Goal: Task Accomplishment & Management: Manage account settings

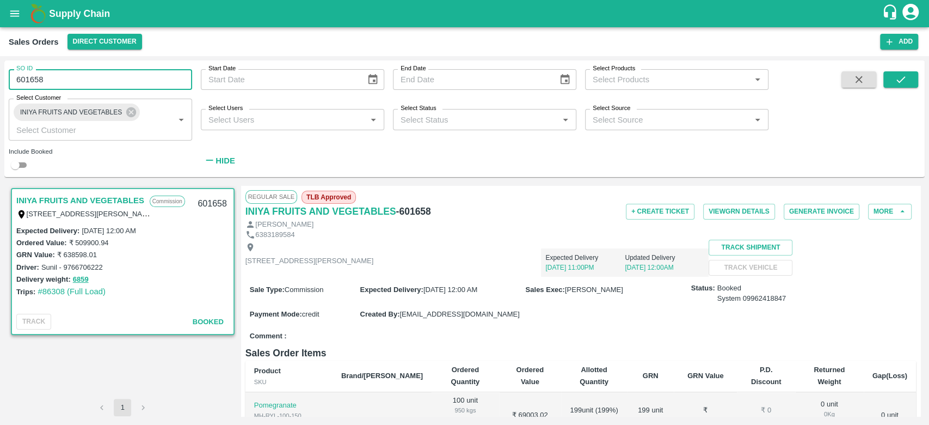
click at [62, 77] on input "601658" at bounding box center [100, 79] width 183 height 21
type input "6"
click at [900, 81] on icon "submit" at bounding box center [901, 79] width 9 height 7
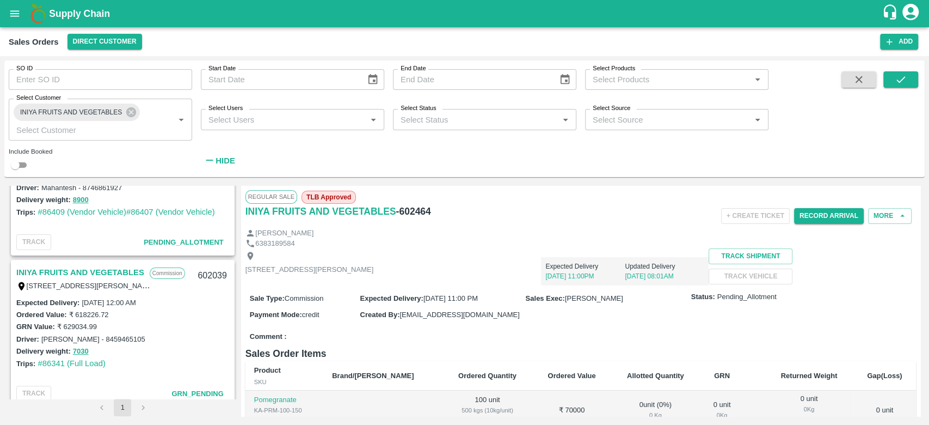
scroll to position [230, 0]
click at [89, 40] on button "Direct Customer" at bounding box center [105, 42] width 75 height 16
click at [14, 15] on div at bounding box center [464, 212] width 929 height 425
click at [14, 15] on icon "open drawer" at bounding box center [15, 14] width 12 height 12
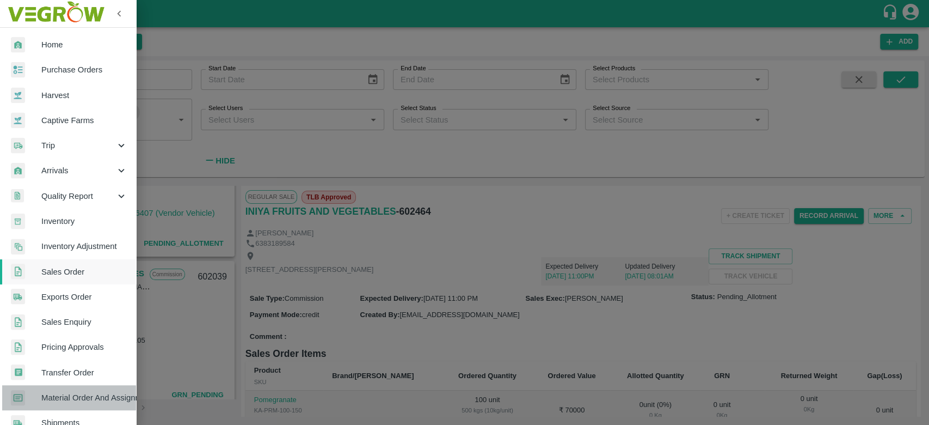
click at [78, 402] on span "Material Order And Assignment" at bounding box center [84, 397] width 86 height 12
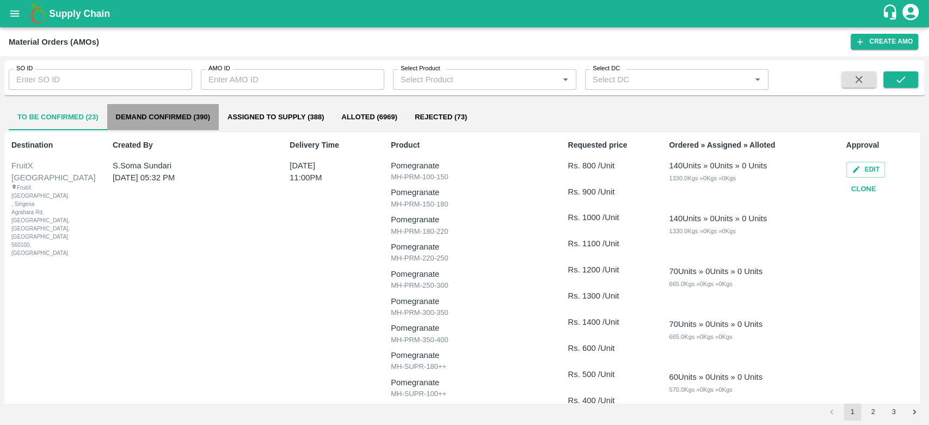
click at [148, 111] on button "Demand Confirmed (390)" at bounding box center [163, 117] width 112 height 26
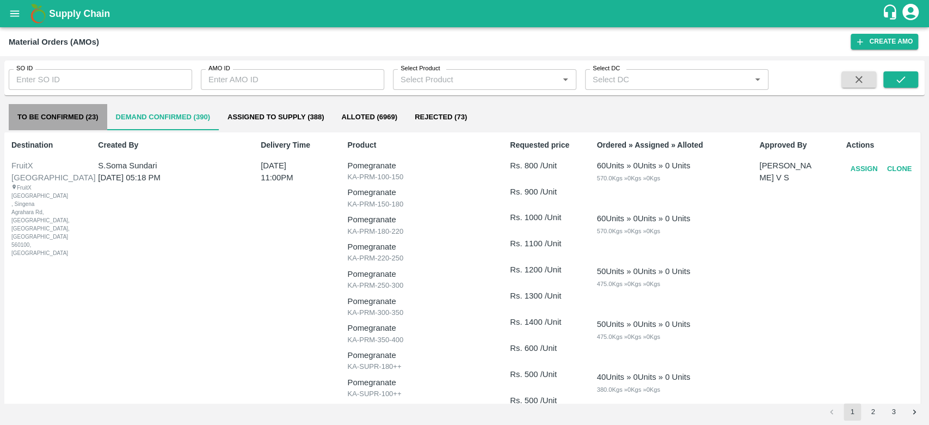
click at [73, 107] on button "To Be Confirmed (23)" at bounding box center [58, 117] width 99 height 26
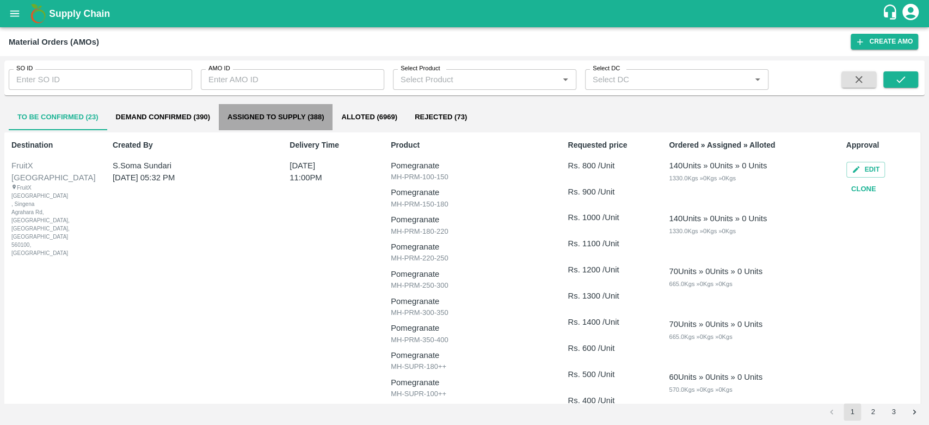
click at [274, 122] on button "Assigned to Supply (388)" at bounding box center [276, 117] width 114 height 26
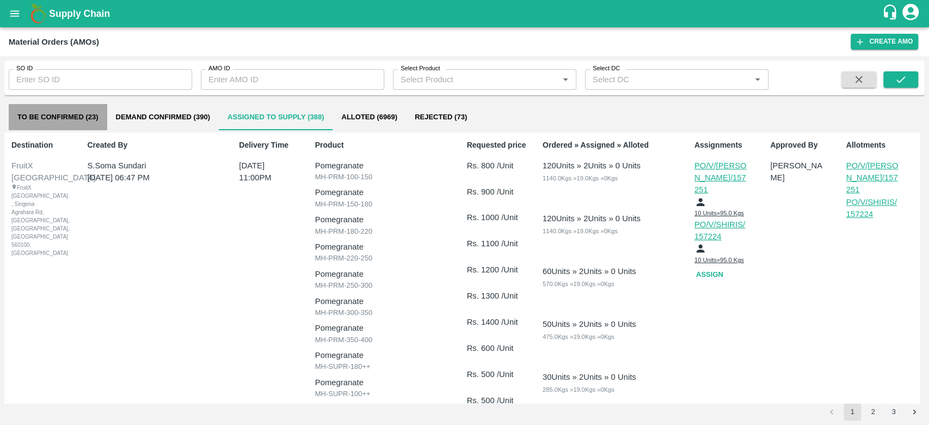
click at [80, 115] on button "To Be Confirmed (23)" at bounding box center [58, 117] width 99 height 26
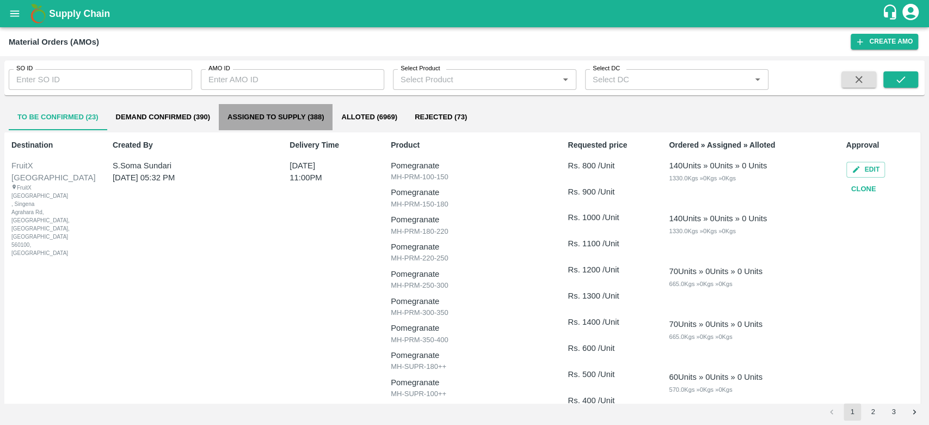
click at [276, 122] on button "Assigned to Supply (388)" at bounding box center [276, 117] width 114 height 26
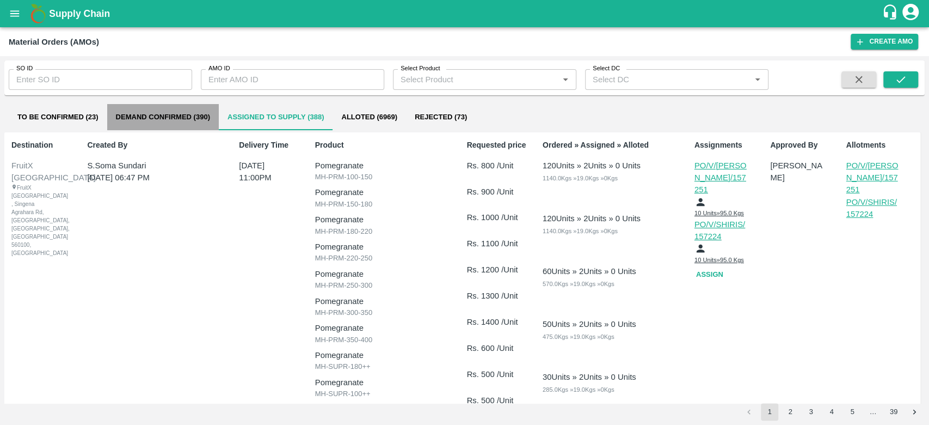
click at [139, 119] on button "Demand Confirmed (390)" at bounding box center [163, 117] width 112 height 26
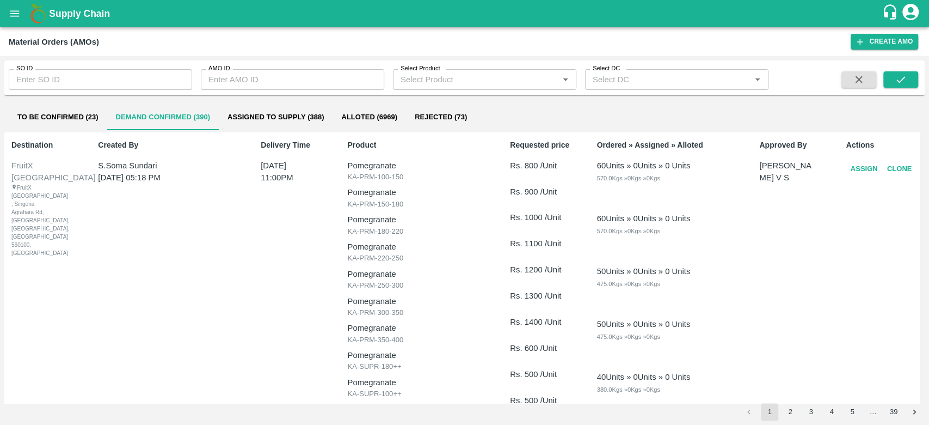
click at [268, 171] on p "[DATE] 11:00PM" at bounding box center [290, 172] width 58 height 24
click at [68, 113] on button "To Be Confirmed (23)" at bounding box center [58, 117] width 99 height 26
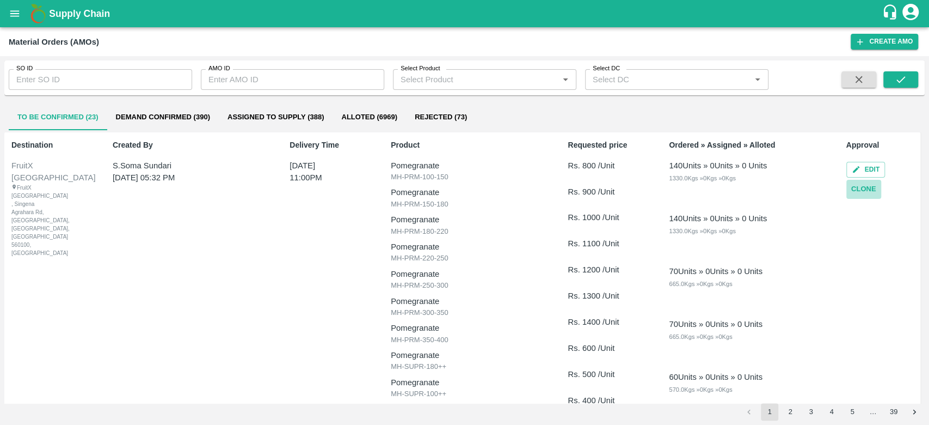
click at [858, 189] on button "Clone" at bounding box center [864, 189] width 35 height 19
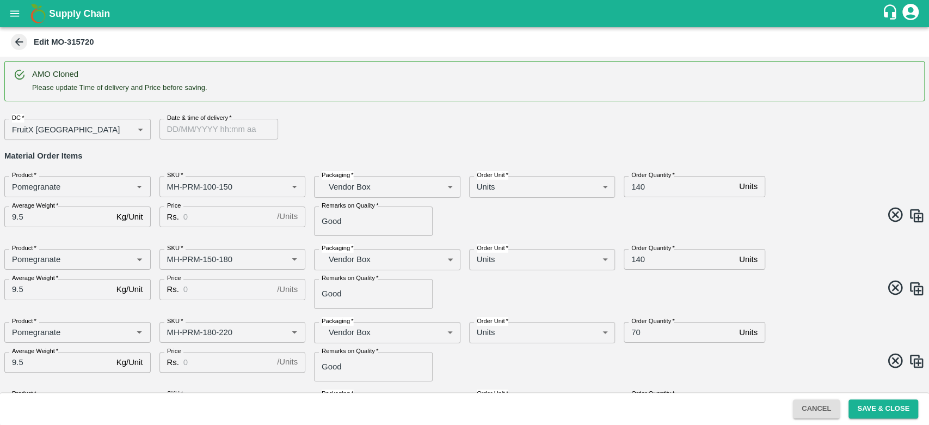
click at [13, 42] on icon at bounding box center [19, 42] width 12 height 12
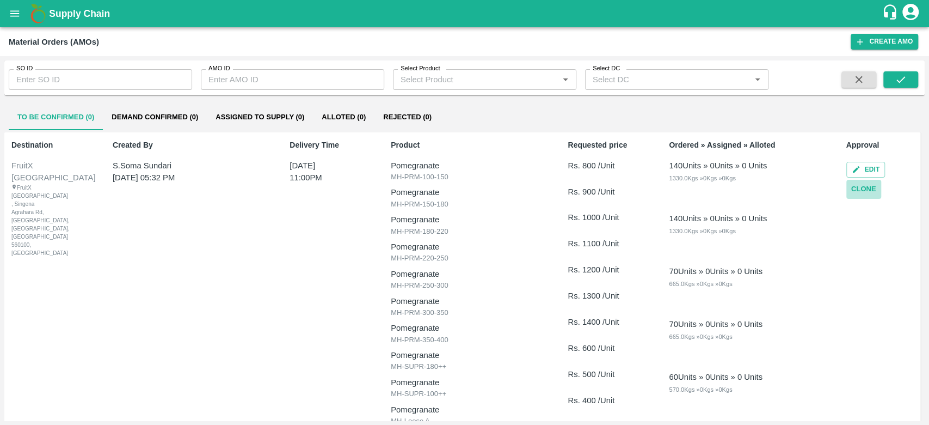
click at [859, 191] on button "Clone" at bounding box center [864, 189] width 35 height 19
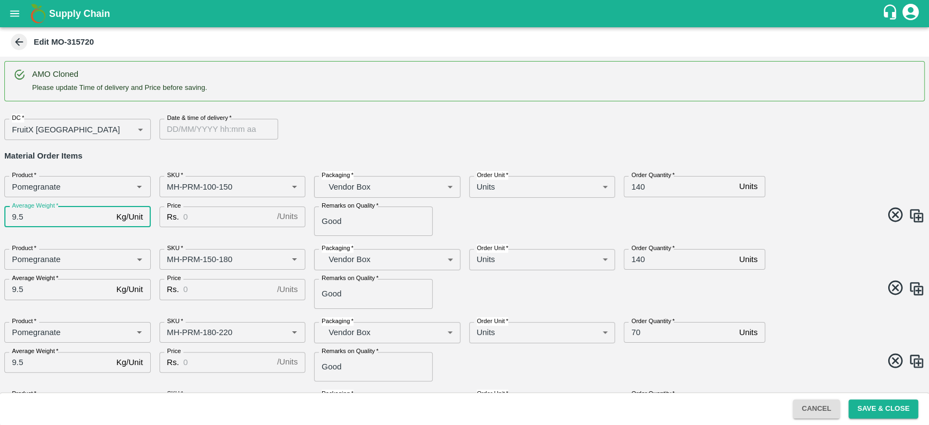
click at [61, 225] on input "9.5" at bounding box center [58, 216] width 108 height 21
type input "9"
type input "10"
click at [77, 237] on div "AMO Cloned Please update Time of delivery and Price before saving. DC   * Fruit…" at bounding box center [464, 224] width 929 height 335
click at [16, 41] on icon at bounding box center [19, 42] width 12 height 12
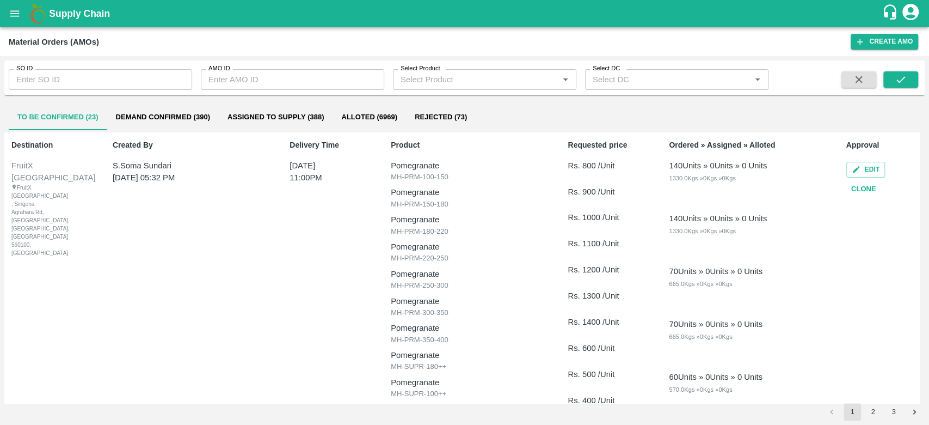
click at [136, 111] on button "Demand Confirmed (390)" at bounding box center [163, 117] width 112 height 26
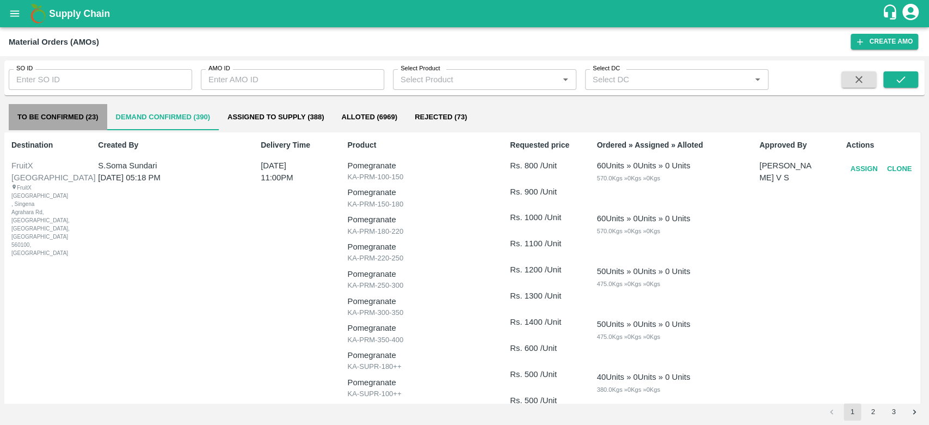
click at [58, 106] on button "To Be Confirmed (23)" at bounding box center [58, 117] width 99 height 26
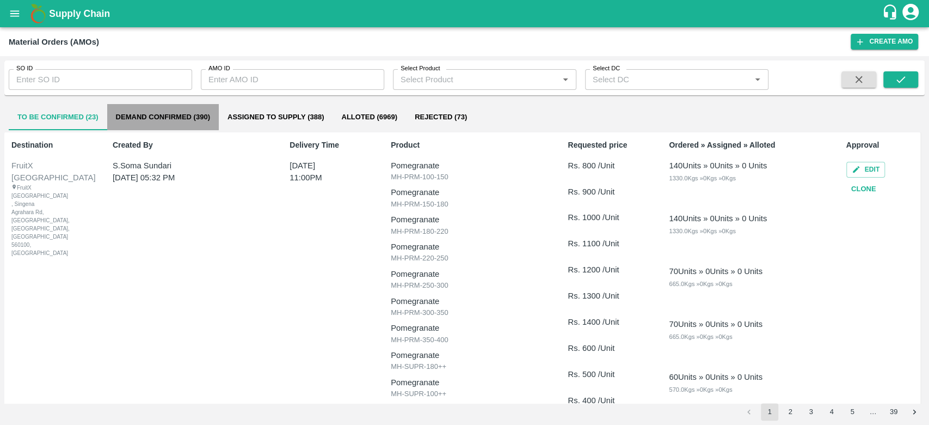
click at [175, 120] on button "Demand Confirmed (390)" at bounding box center [163, 117] width 112 height 26
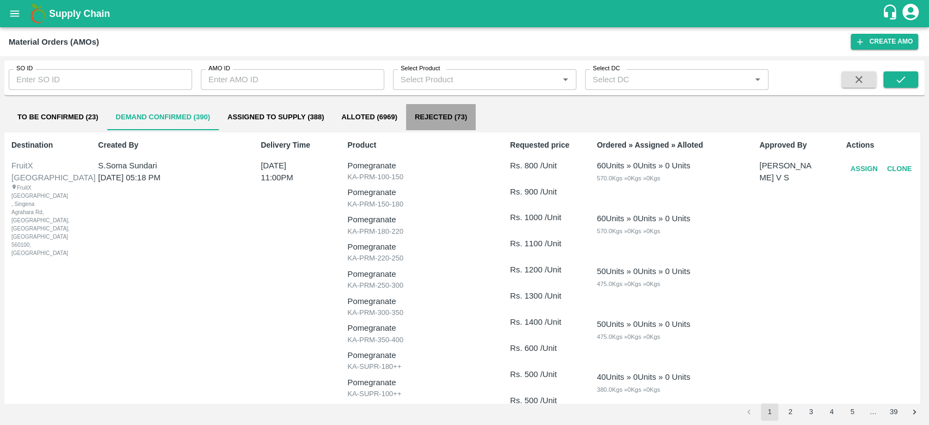
click at [421, 114] on button "Rejected (73)" at bounding box center [441, 117] width 70 height 26
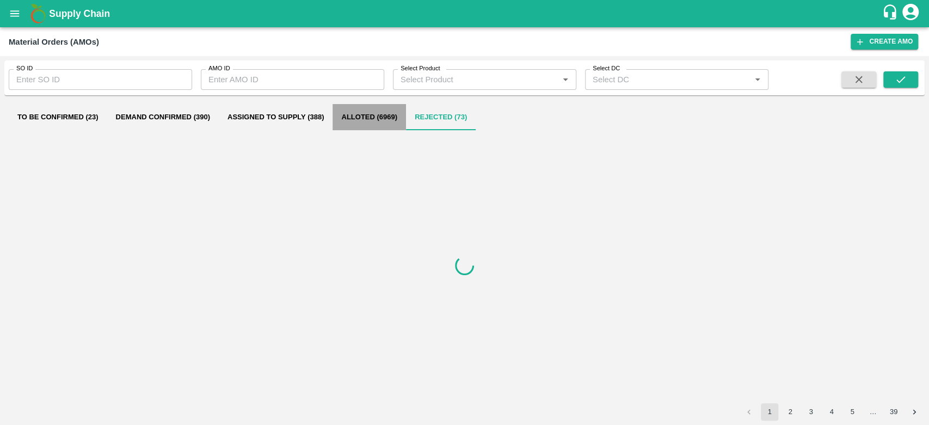
click at [360, 115] on button "Alloted (6969)" at bounding box center [369, 117] width 73 height 26
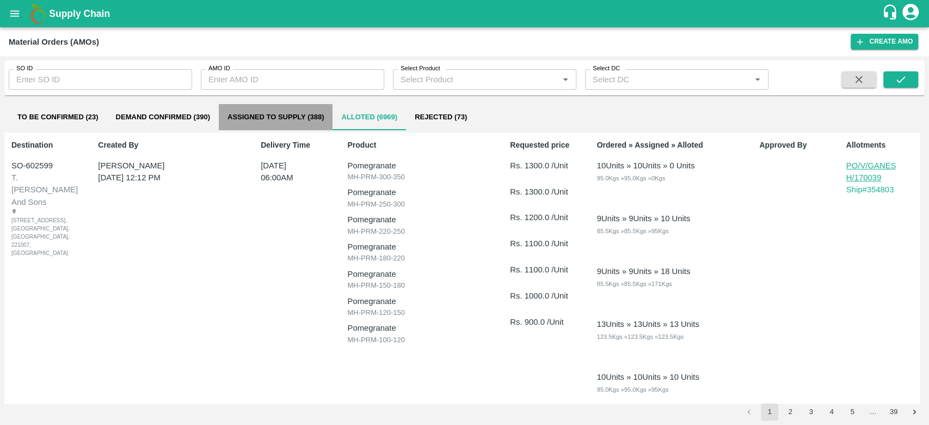
click at [266, 120] on button "Assigned to Supply (388)" at bounding box center [276, 117] width 114 height 26
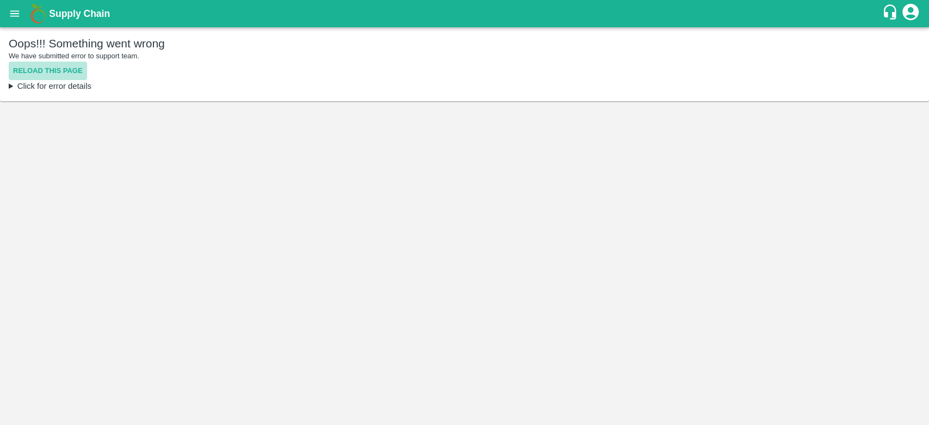
click at [57, 62] on button "Reload this page" at bounding box center [48, 71] width 78 height 19
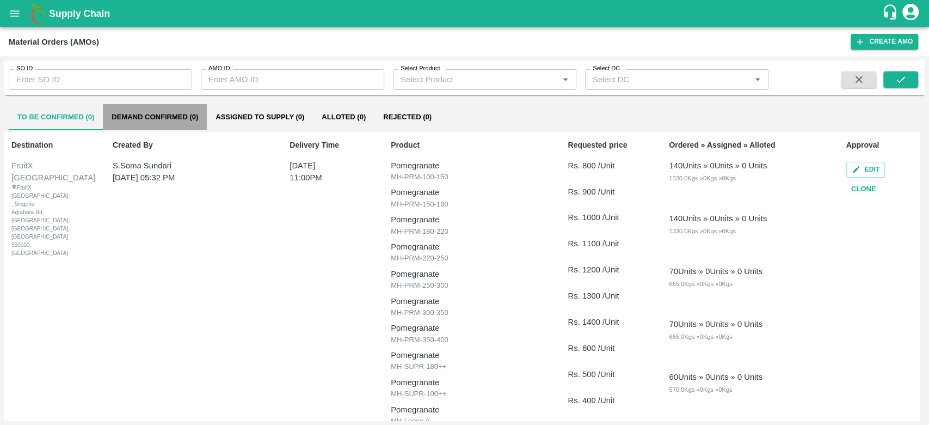
click at [182, 122] on button "Demand Confirmed (0)" at bounding box center [155, 117] width 104 height 26
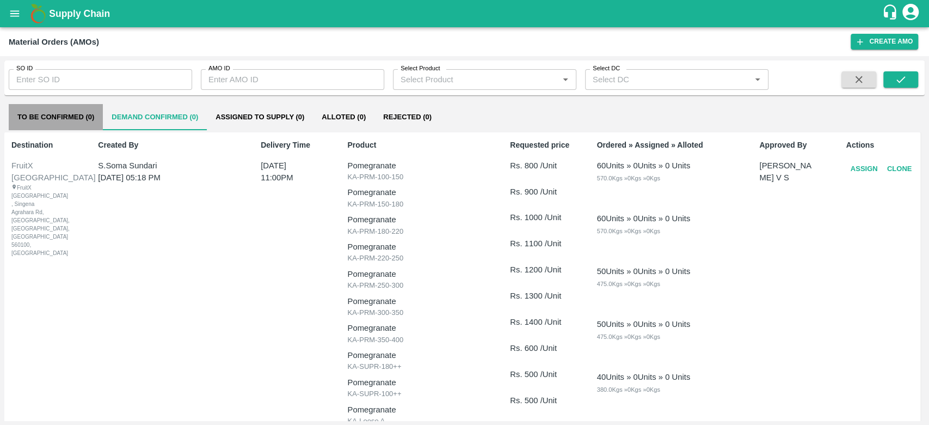
click at [51, 125] on button "To Be Confirmed (0)" at bounding box center [56, 117] width 94 height 26
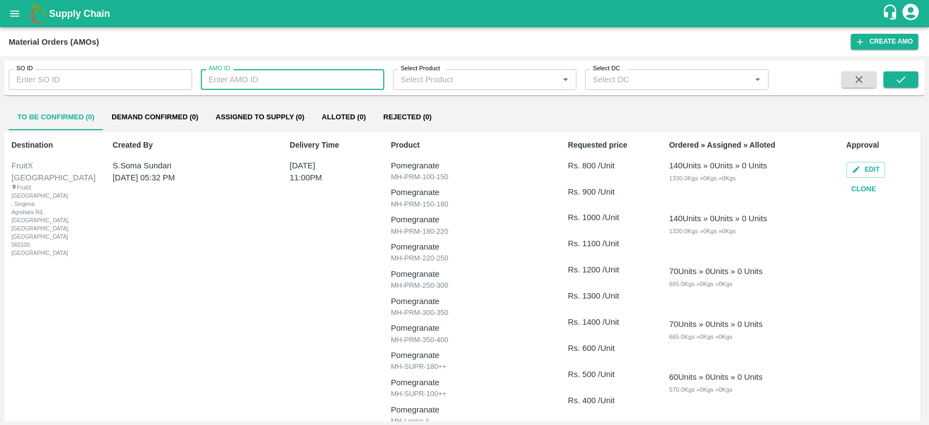
click at [224, 81] on input "AMO ID" at bounding box center [292, 79] width 183 height 21
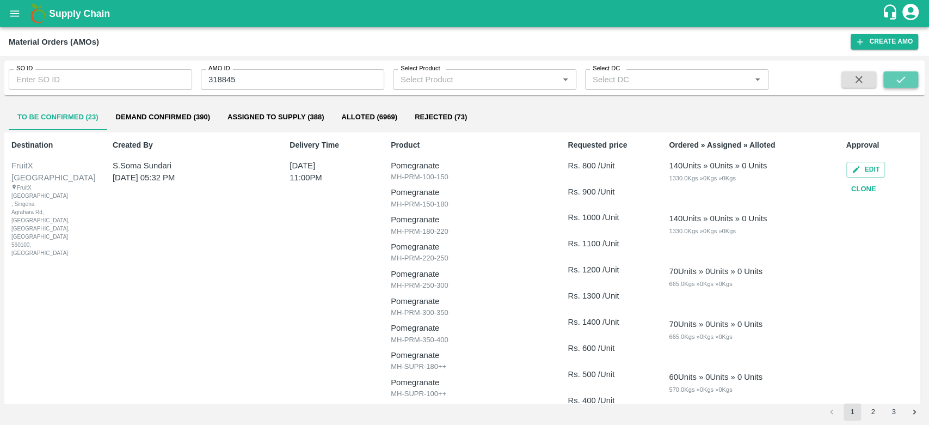
click at [914, 74] on button "submit" at bounding box center [901, 79] width 35 height 16
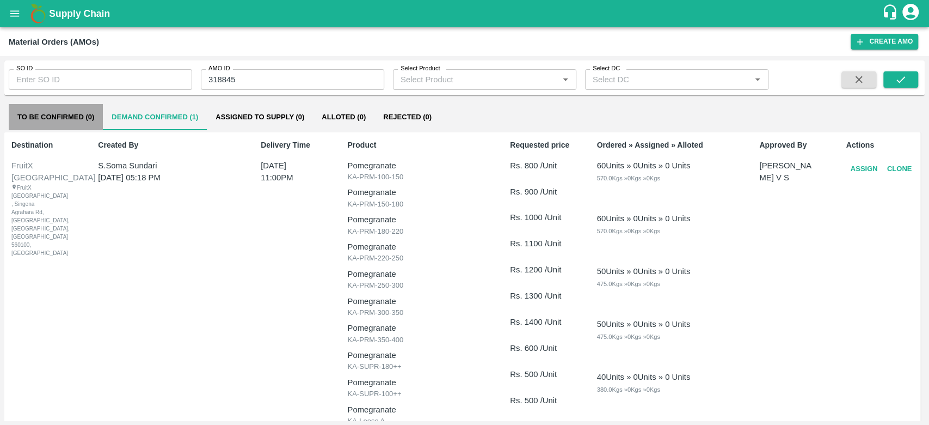
click at [68, 110] on button "To Be Confirmed (0)" at bounding box center [56, 117] width 94 height 26
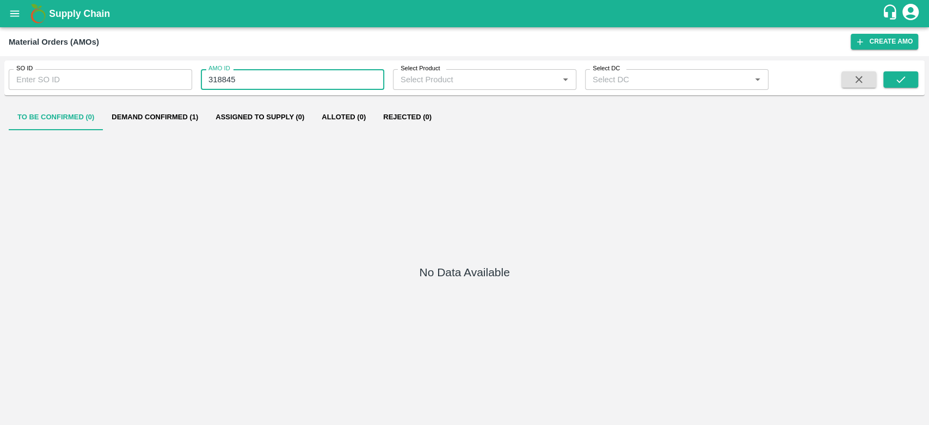
click at [253, 76] on input "318845" at bounding box center [292, 79] width 183 height 21
type input "3"
click at [892, 81] on button "submit" at bounding box center [901, 79] width 35 height 16
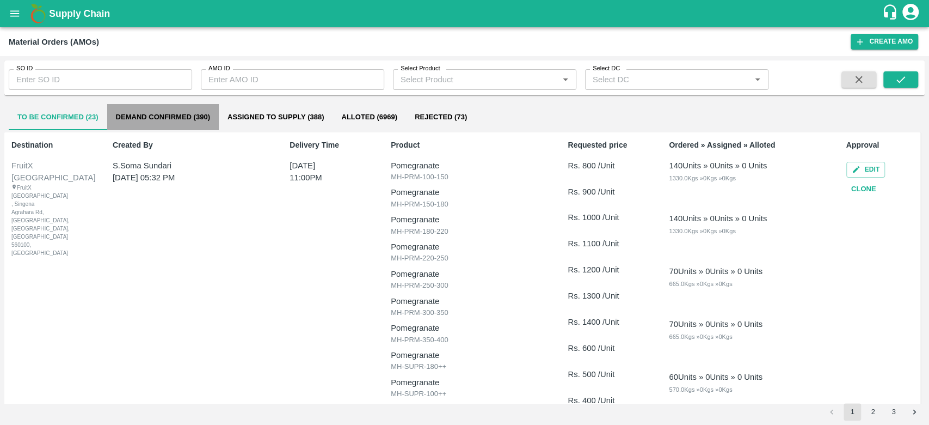
click at [213, 108] on button "Demand Confirmed (390)" at bounding box center [163, 117] width 112 height 26
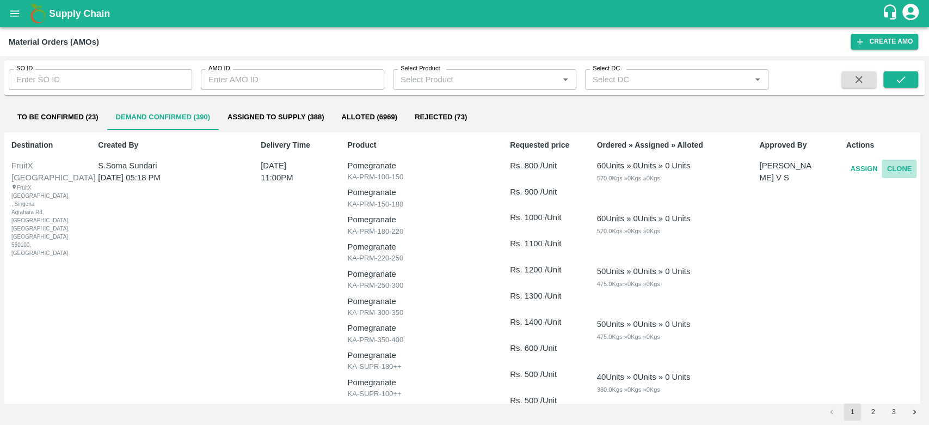
click at [903, 171] on button "Clone" at bounding box center [899, 169] width 35 height 19
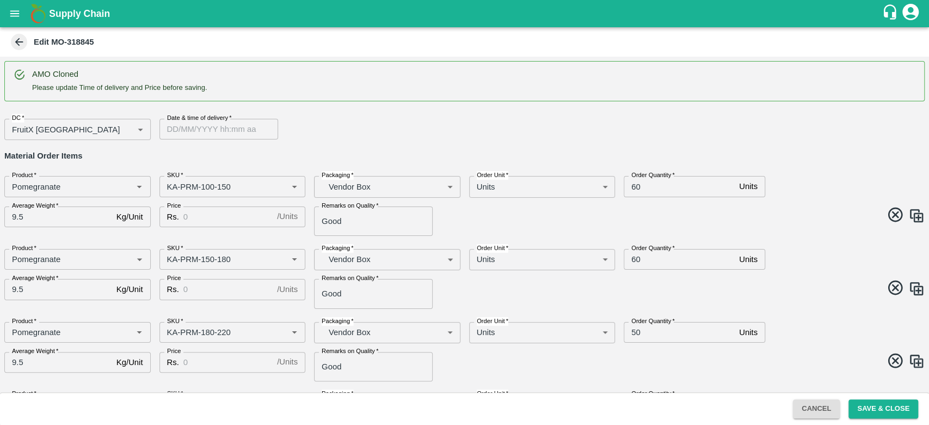
type input "DD/MM/YYYY hh:mm aa"
click at [198, 130] on input "DD/MM/YYYY hh:mm aa" at bounding box center [215, 129] width 111 height 21
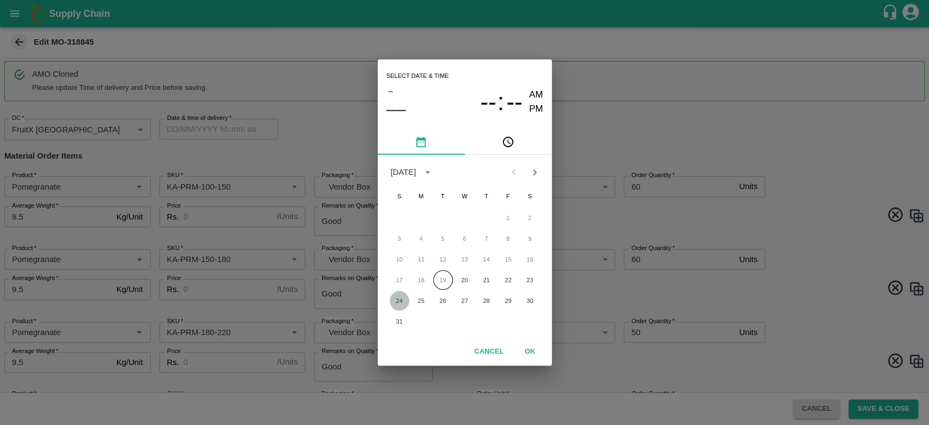
click at [399, 301] on button "24" at bounding box center [400, 301] width 20 height 20
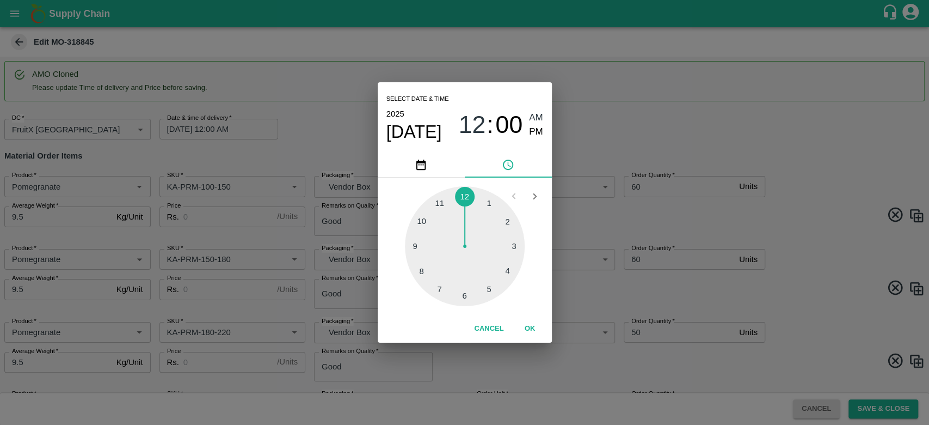
click at [437, 203] on div at bounding box center [465, 246] width 120 height 120
click at [536, 130] on span "PM" at bounding box center [536, 132] width 14 height 15
type input "24/08/2025 11:00 PM"
click at [532, 324] on button "OK" at bounding box center [530, 328] width 35 height 19
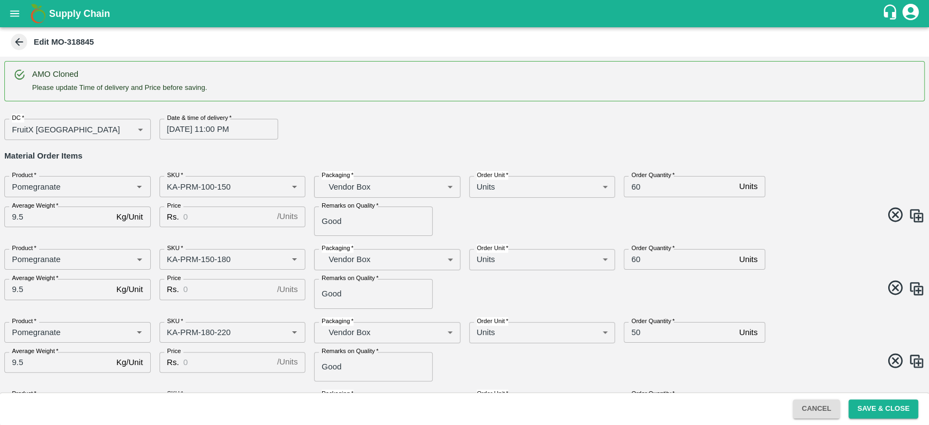
click at [366, 104] on div "AMO Cloned Please update Time of delivery and Price before saving. DC   * Fruit…" at bounding box center [464, 224] width 929 height 335
click at [35, 222] on input "9.5" at bounding box center [58, 216] width 108 height 21
type input "9"
type input "10"
click at [68, 243] on div "Product   * Product   *" at bounding box center [73, 255] width 155 height 30
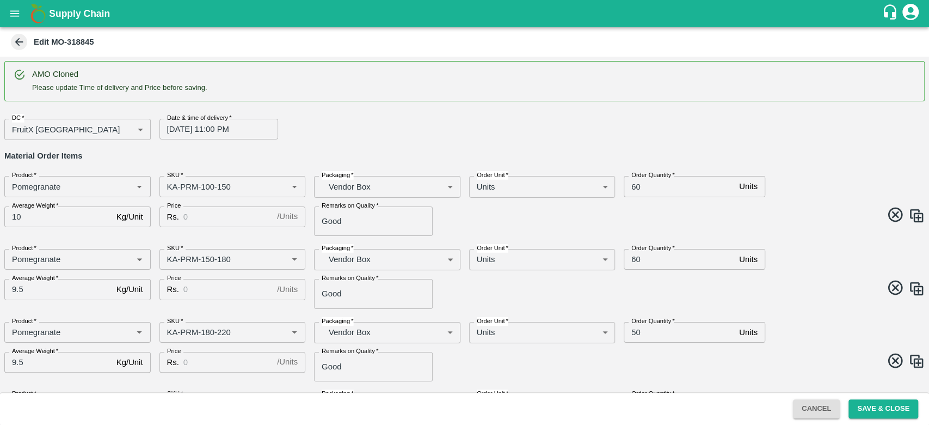
click at [497, 155] on h6 "Material Order Items" at bounding box center [464, 156] width 921 height 14
click at [65, 285] on input "9.5" at bounding box center [58, 289] width 108 height 21
type input "9"
type input "10"
click at [150, 310] on div "AMO Cloned Please update Time of delivery and Price before saving. DC   * Fruit…" at bounding box center [464, 224] width 929 height 335
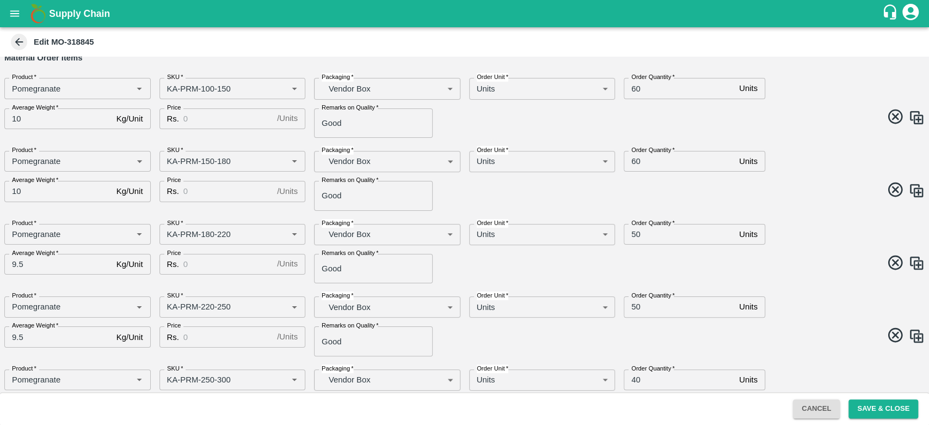
scroll to position [100, 0]
click at [56, 261] on input "9.5" at bounding box center [58, 262] width 108 height 21
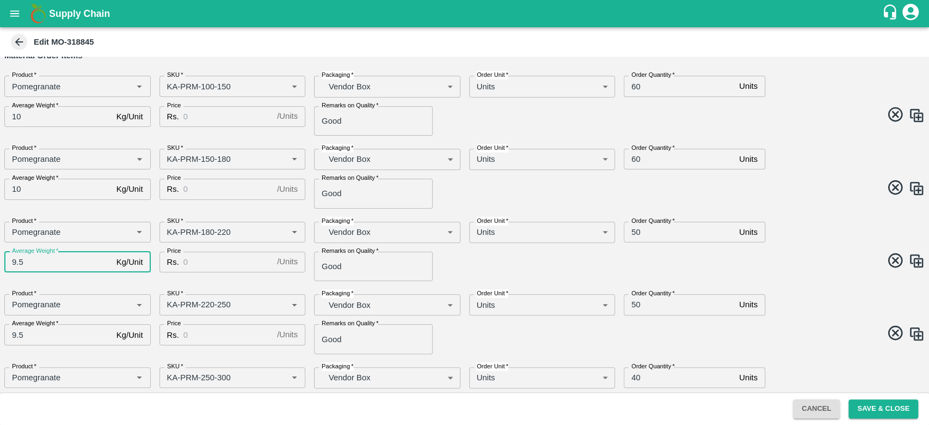
type input "9"
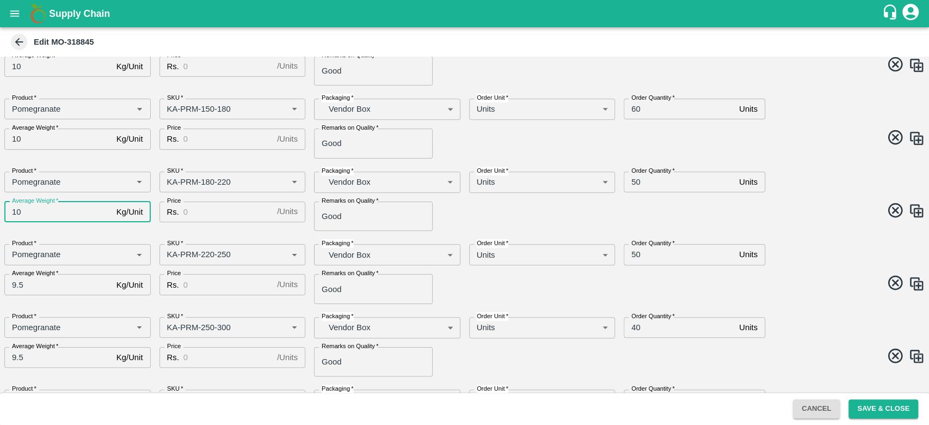
scroll to position [160, 0]
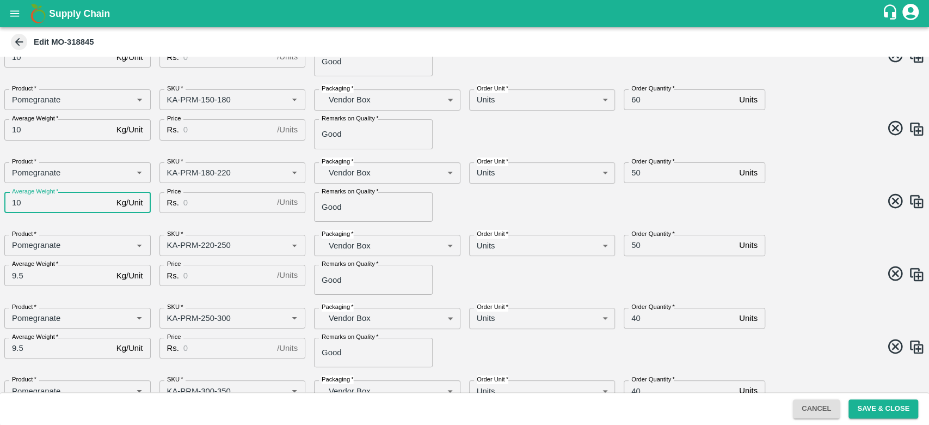
type input "10"
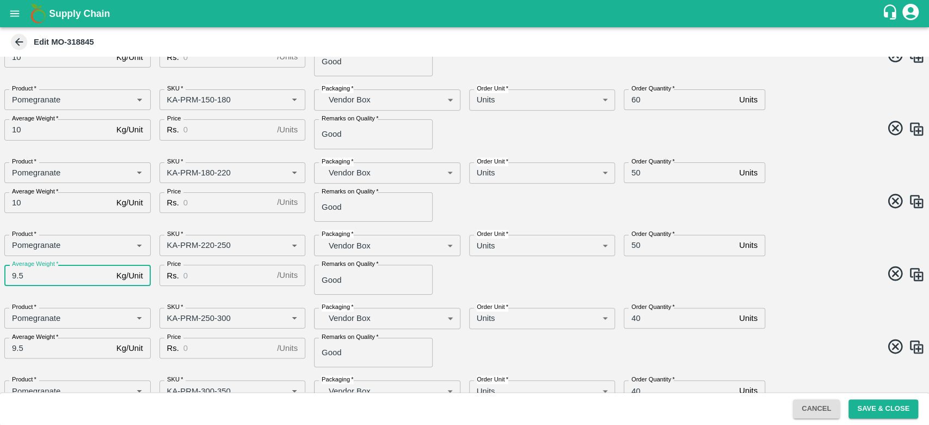
click at [52, 271] on input "9.5" at bounding box center [58, 275] width 108 height 21
type input "9"
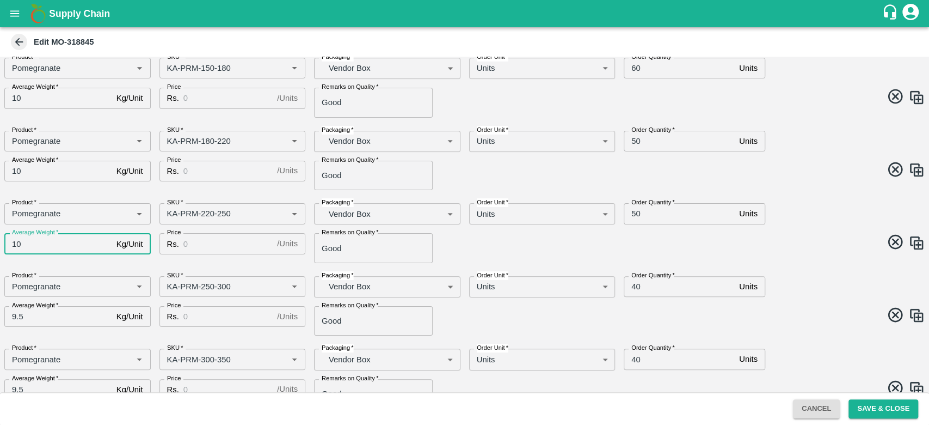
scroll to position [192, 0]
type input "10"
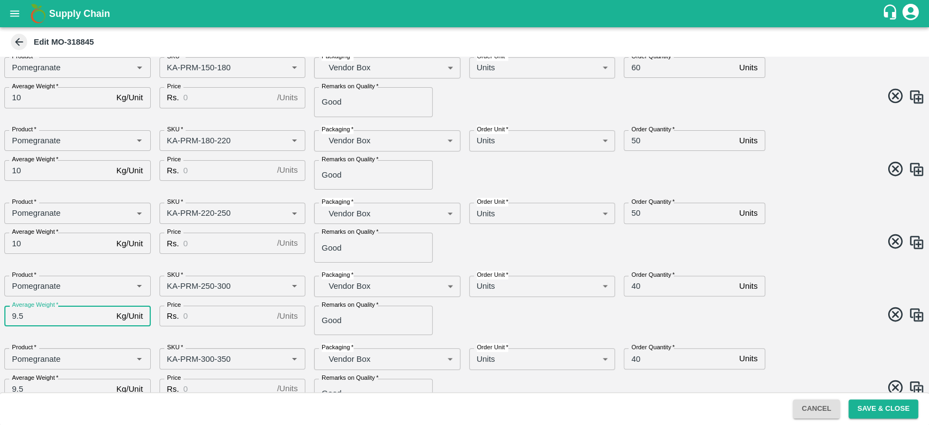
click at [70, 316] on input "9.5" at bounding box center [58, 315] width 108 height 21
type input "9"
type input "10"
click at [88, 335] on div "AMO Cloned Please update Time of delivery and Price before saving. DC   * Fruit…" at bounding box center [464, 224] width 929 height 335
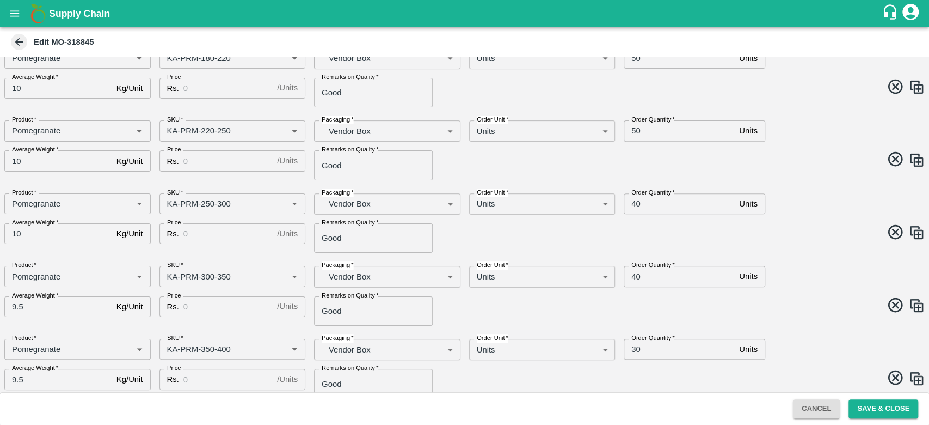
scroll to position [274, 0]
click at [44, 310] on input "9.5" at bounding box center [58, 306] width 108 height 21
type input "9"
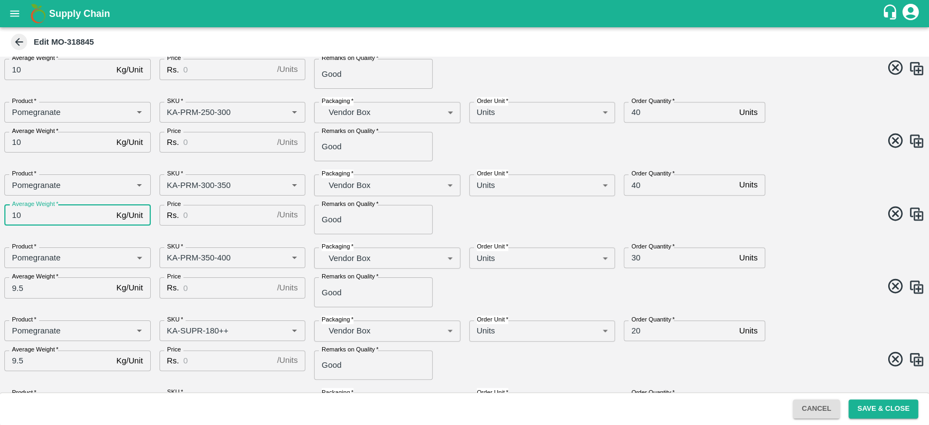
scroll to position [366, 0]
type input "10"
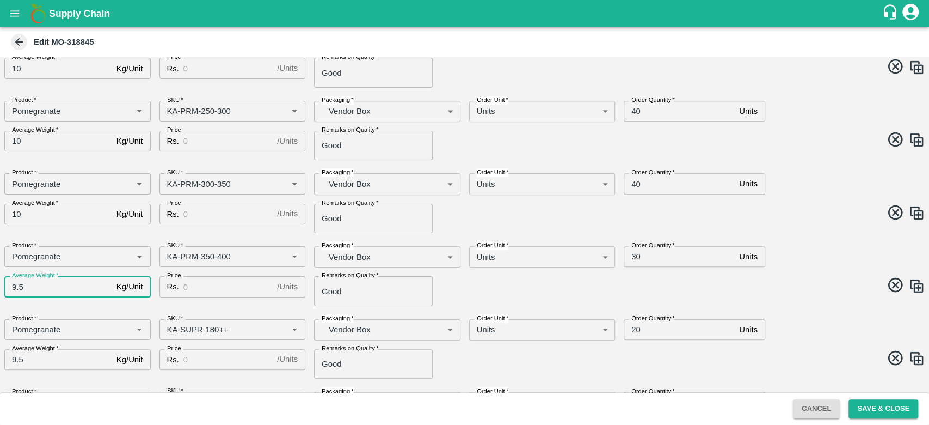
click at [43, 288] on input "9.5" at bounding box center [58, 286] width 108 height 21
type input "9"
type input "10"
click at [75, 310] on div "Product   * Product   *" at bounding box center [73, 325] width 155 height 30
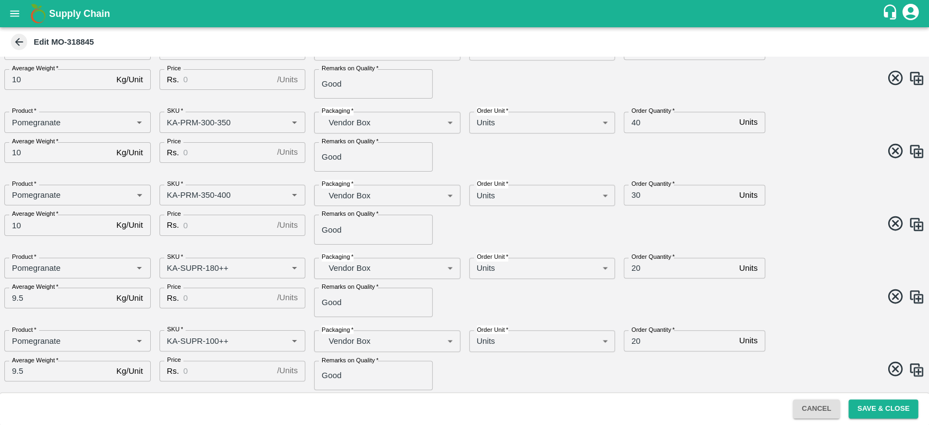
scroll to position [429, 0]
click at [54, 296] on input "9.5" at bounding box center [58, 296] width 108 height 21
type input "9"
click at [89, 329] on div "Product   *" at bounding box center [77, 339] width 146 height 21
type input "10"
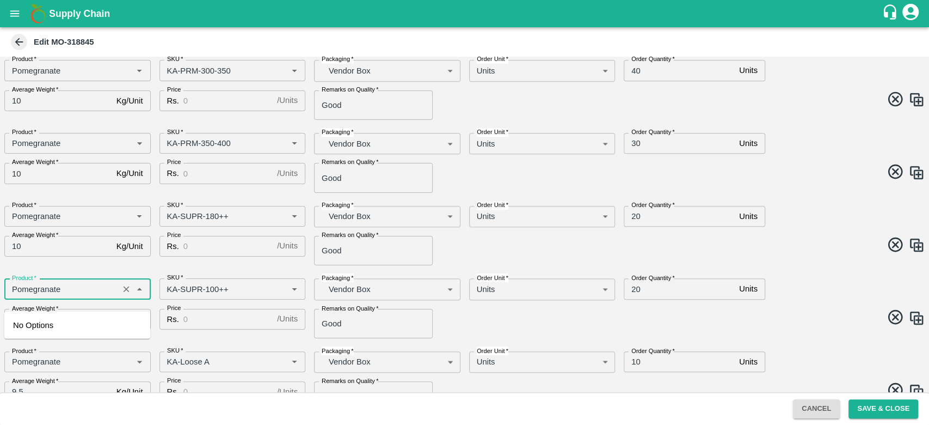
scroll to position [481, 0]
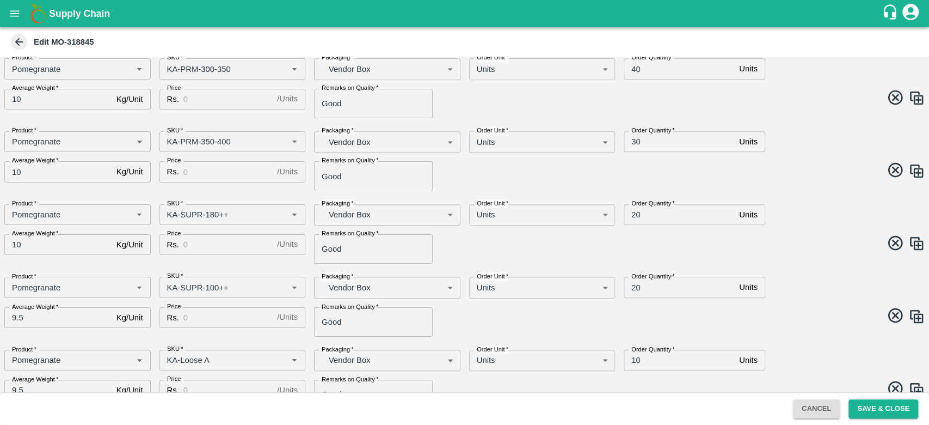
click at [90, 264] on div "AMO Cloned Please update Time of delivery and Price before saving. DC   * Fruit…" at bounding box center [464, 224] width 929 height 335
click at [48, 316] on input "9.5" at bounding box center [58, 317] width 108 height 21
type input "9"
drag, startPoint x: 80, startPoint y: 350, endPoint x: 102, endPoint y: 337, distance: 25.9
click at [102, 337] on div "AMO Cloned Please update Time of delivery and Price before saving. DC   * Fruit…" at bounding box center [464, 224] width 929 height 335
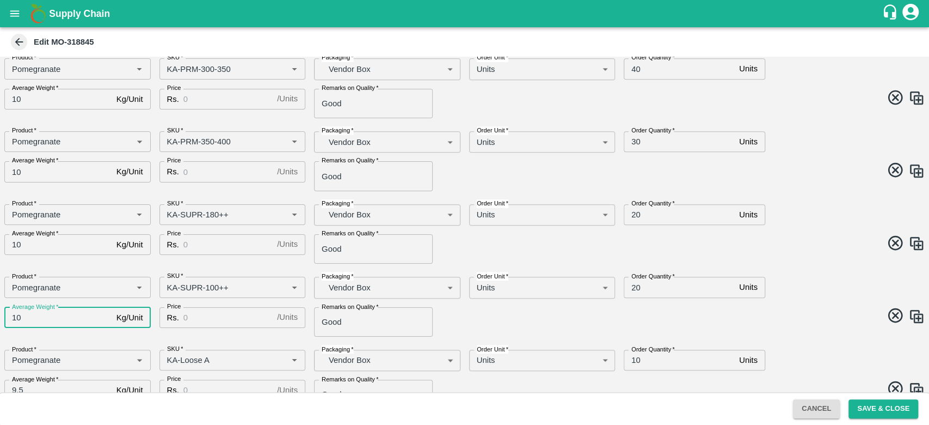
type input "10"
click at [102, 337] on div "AMO Cloned Please update Time of delivery and Price before saving. DC   * Fruit…" at bounding box center [464, 224] width 929 height 335
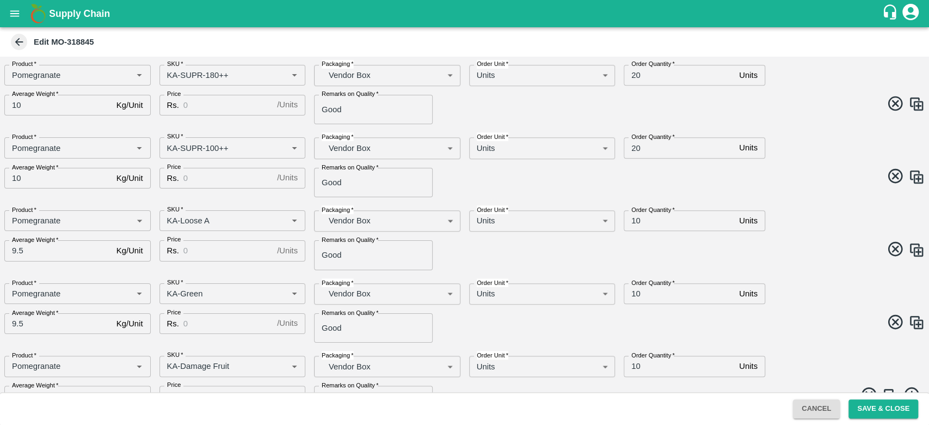
scroll to position [621, 0]
click at [56, 252] on input "9.5" at bounding box center [58, 250] width 108 height 21
type input "9"
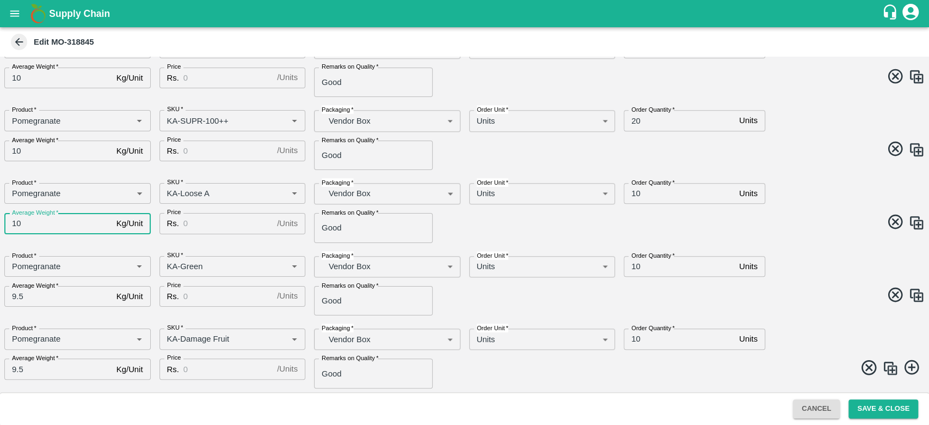
type input "10"
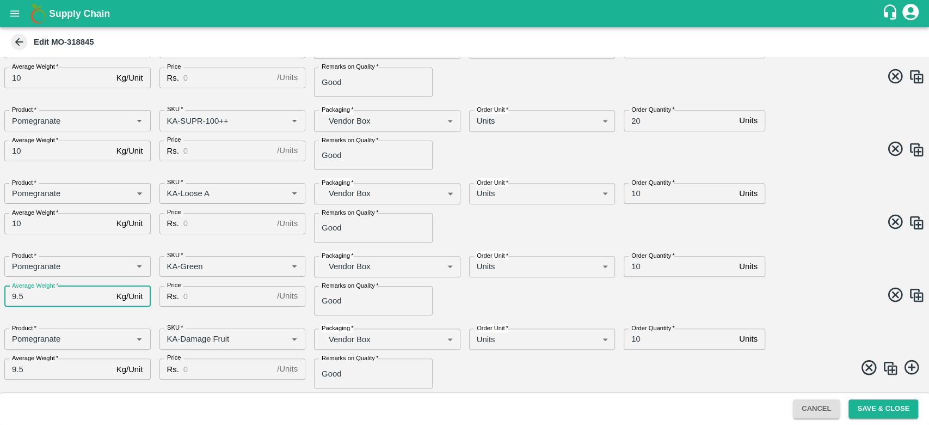
click at [44, 293] on input "9.5" at bounding box center [58, 296] width 108 height 21
type input "9"
type input "10"
click at [109, 321] on div "Product   * Product   *" at bounding box center [73, 335] width 155 height 30
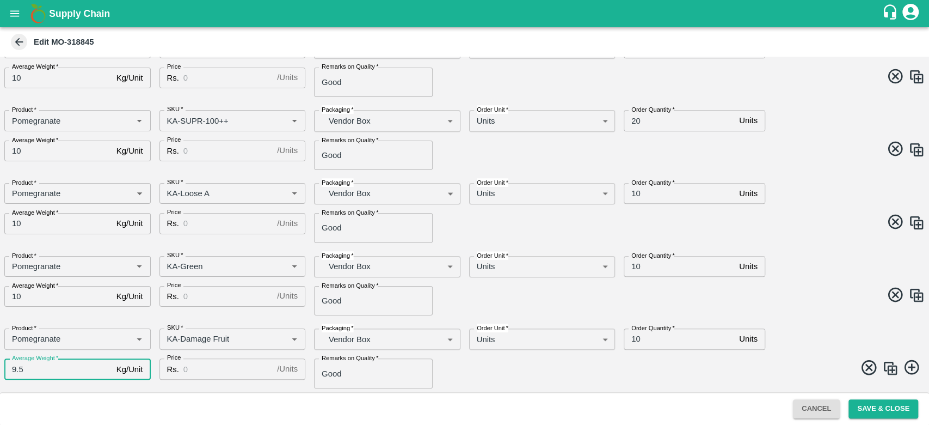
click at [63, 377] on input "9.5" at bounding box center [58, 368] width 108 height 21
type input "9"
type input "10"
click at [116, 385] on div "Average Weight   * 10 Kg/Unit Average Weight" at bounding box center [73, 369] width 155 height 38
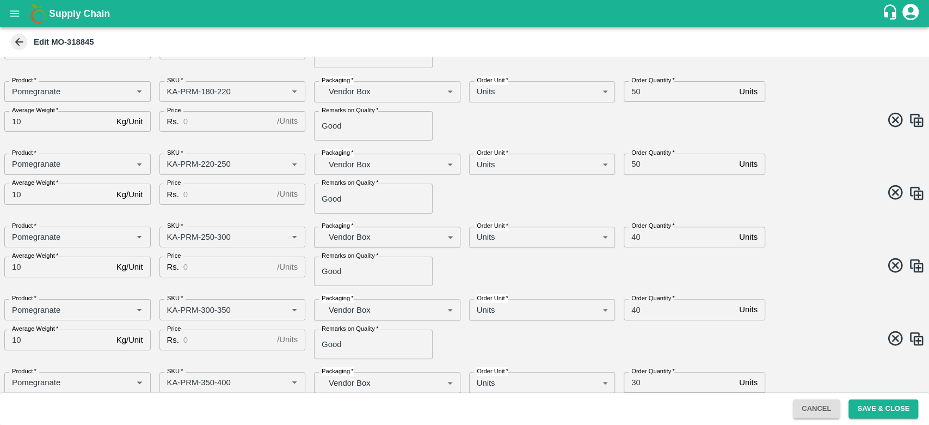
scroll to position [242, 0]
click at [888, 341] on icon at bounding box center [895, 336] width 15 height 15
type input "KA-PRM-350-400"
type input "30"
type input "KA-SUPR-180++"
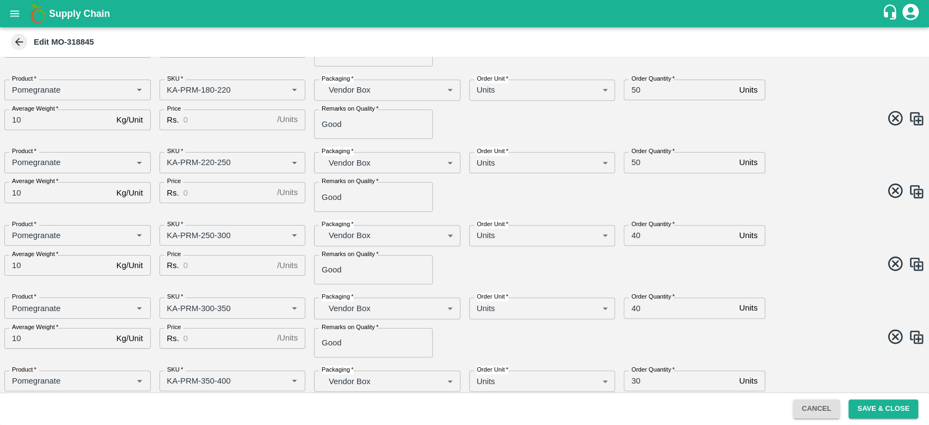
type input "20"
type input "KA-SUPR-100++"
type input "KA-Loose A"
type input "10"
type input "KA-Green"
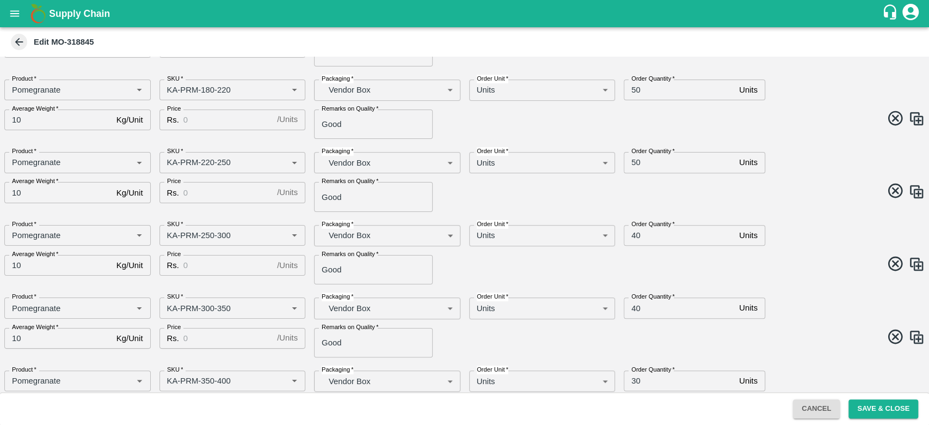
type input "KA-Damage Fruit"
click at [893, 333] on icon at bounding box center [896, 337] width 18 height 18
type input "KA-SUPR-180++"
type input "20"
type input "KA-SUPR-100++"
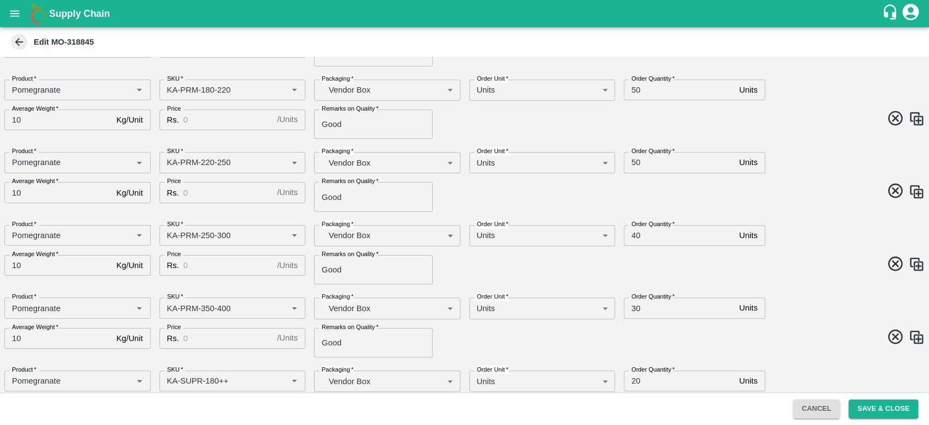
type input "KA-Loose A"
type input "10"
type input "KA-Green"
type input "KA-Damage Fruit"
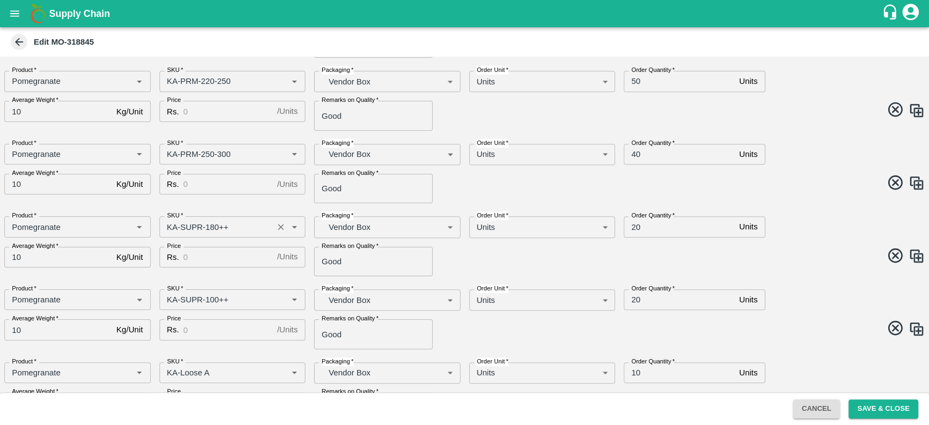
scroll to position [323, 0]
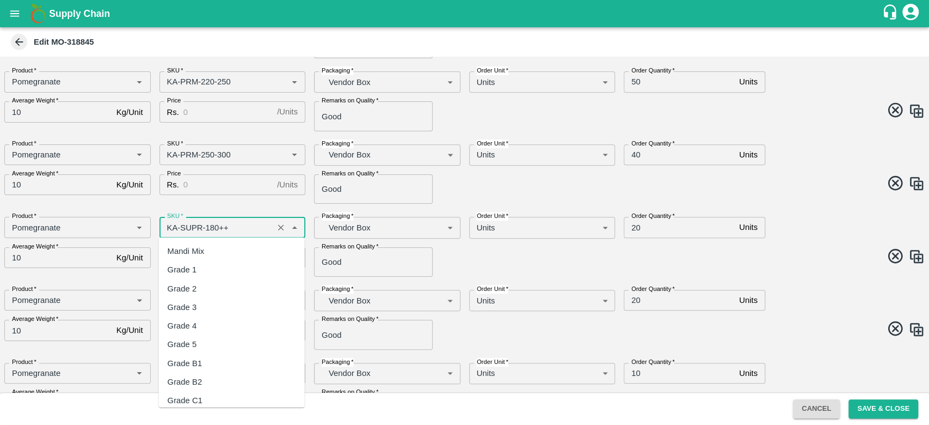
click at [242, 224] on input "SKU   *" at bounding box center [217, 227] width 108 height 14
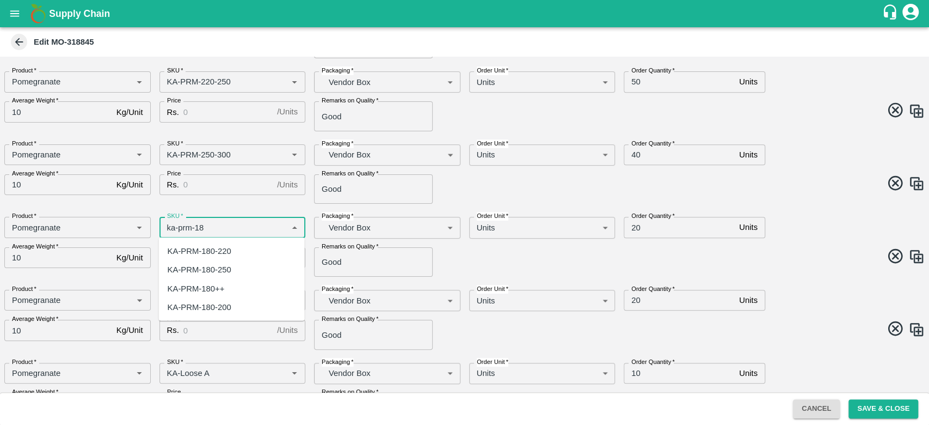
click at [240, 290] on div "KA-PRM-180++" at bounding box center [232, 288] width 146 height 19
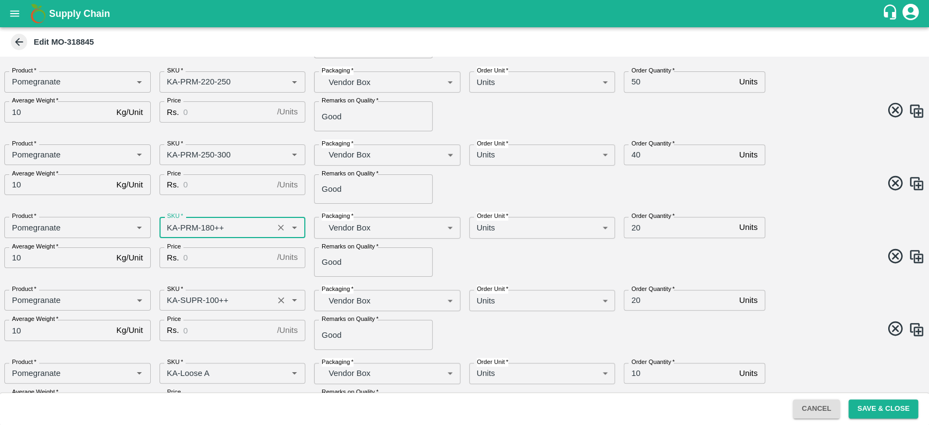
type input "KA-PRM-180++"
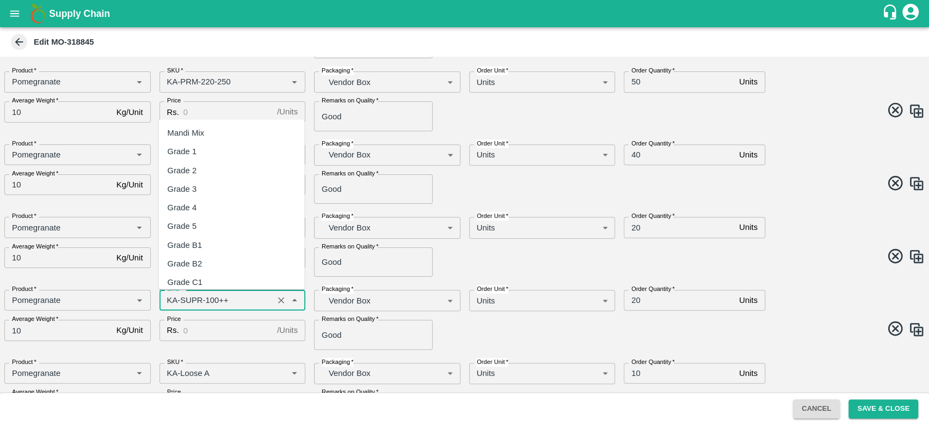
click at [237, 296] on input "SKU   *" at bounding box center [217, 300] width 108 height 14
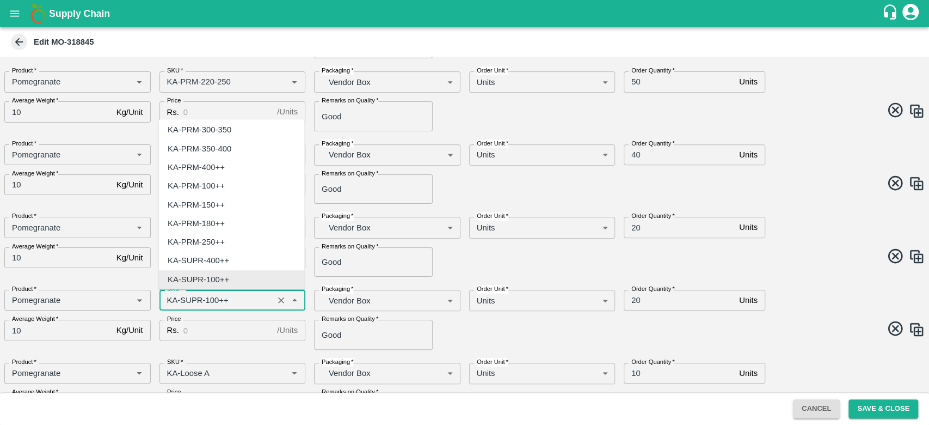
click at [237, 296] on input "SKU   *" at bounding box center [217, 300] width 108 height 14
click at [202, 297] on input "SKU   *" at bounding box center [217, 300] width 108 height 14
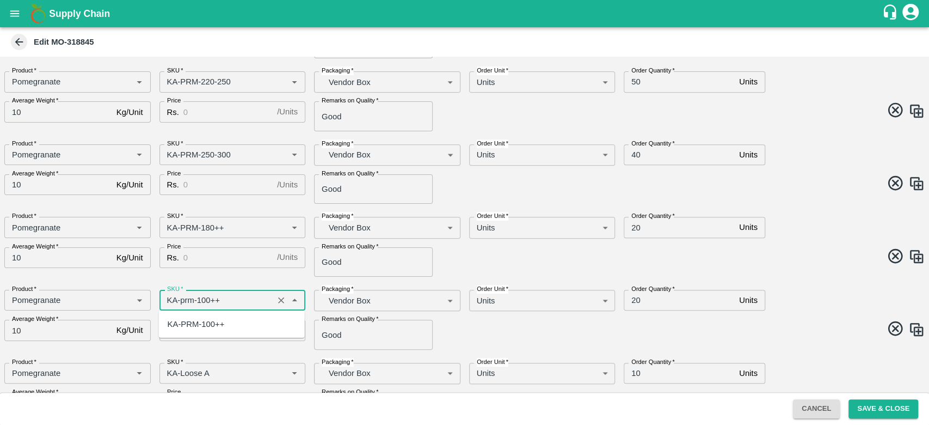
click at [205, 329] on div "KA-PRM-100++" at bounding box center [196, 324] width 57 height 12
type input "KA-PRM-100++"
click at [243, 273] on div "Price Rs. / Units Price" at bounding box center [228, 257] width 155 height 38
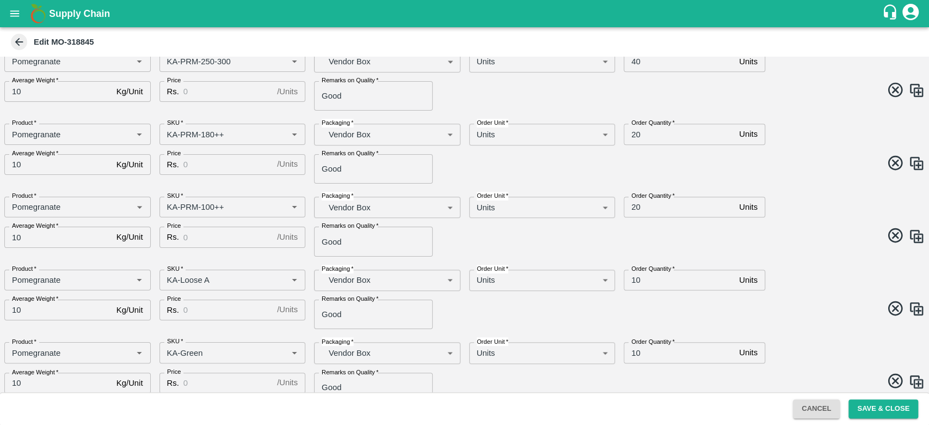
scroll to position [422, 0]
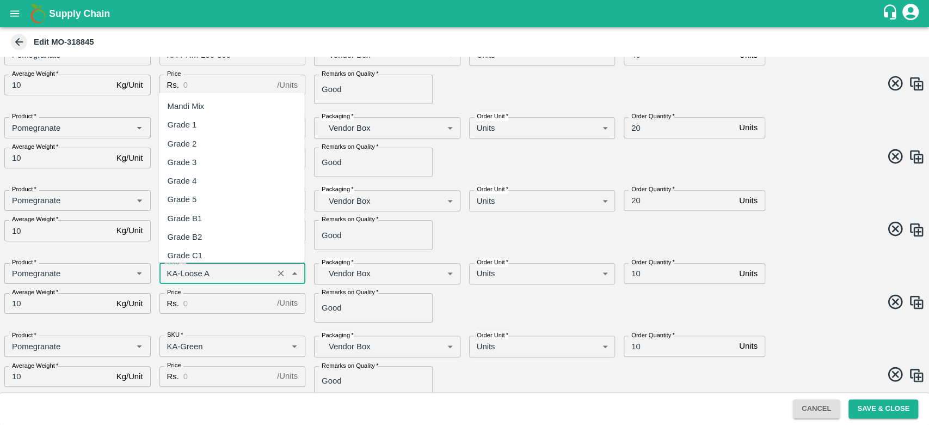
click at [215, 273] on input "SKU   *" at bounding box center [217, 273] width 108 height 14
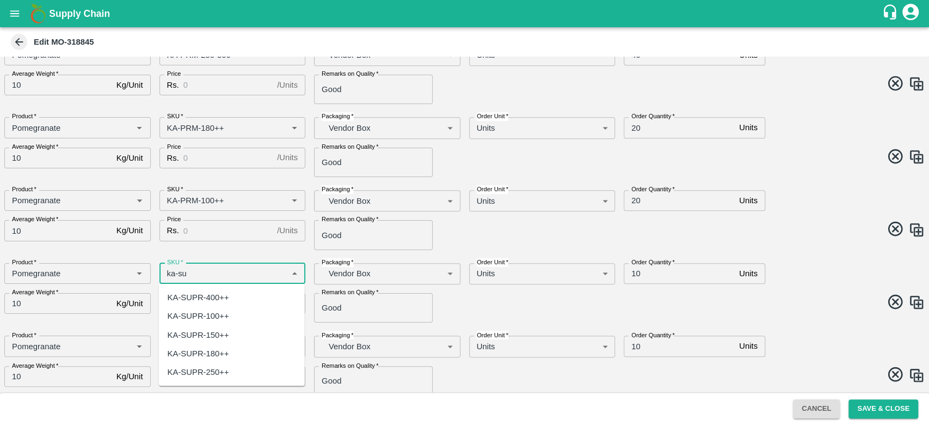
click at [231, 349] on div "KA-SUPR-180++" at bounding box center [232, 353] width 146 height 19
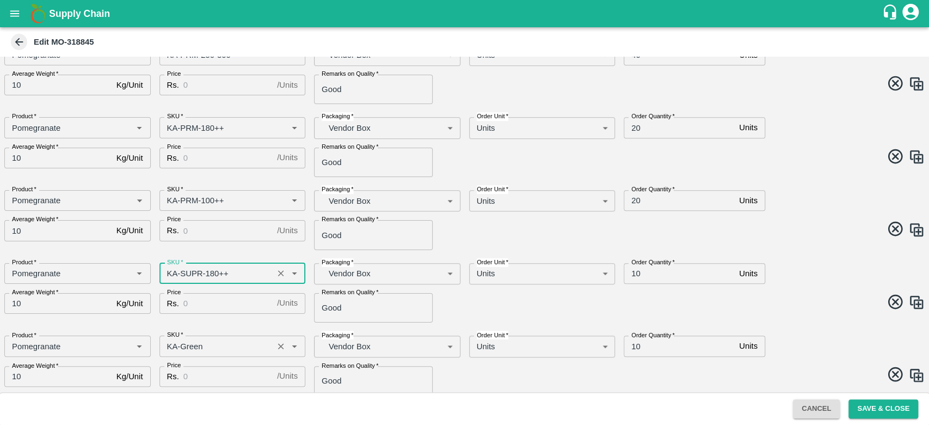
click at [218, 354] on div "SKU   *" at bounding box center [233, 345] width 146 height 21
type input "KA-SUPR-180++"
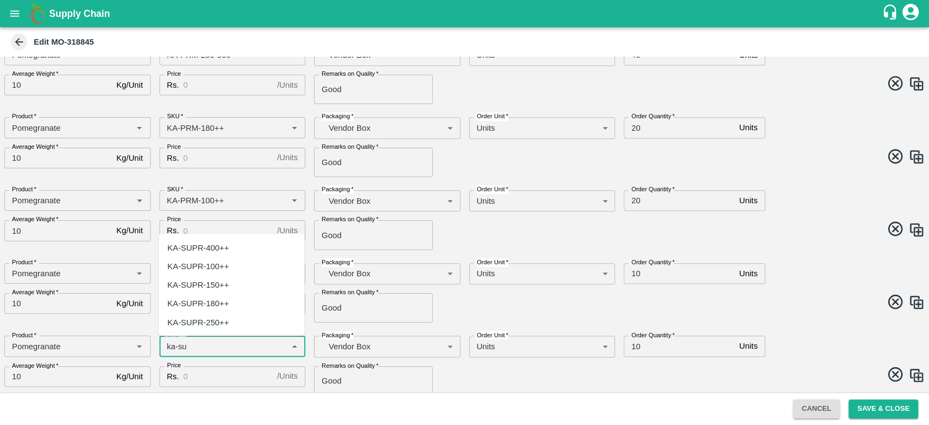
click at [222, 269] on div "KA-SUPR-100++" at bounding box center [199, 266] width 62 height 12
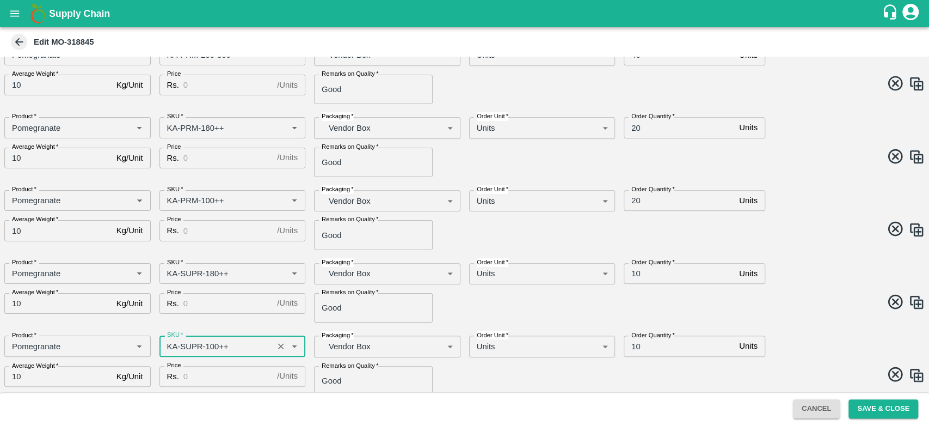
type input "KA-SUPR-100++"
click at [255, 321] on div "Price Rs. / Units Price" at bounding box center [228, 303] width 155 height 38
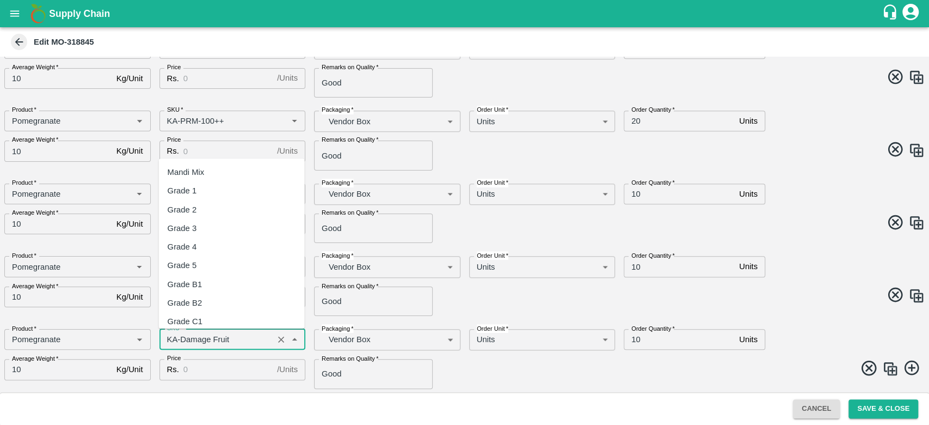
click at [242, 337] on input "SKU   *" at bounding box center [217, 339] width 108 height 14
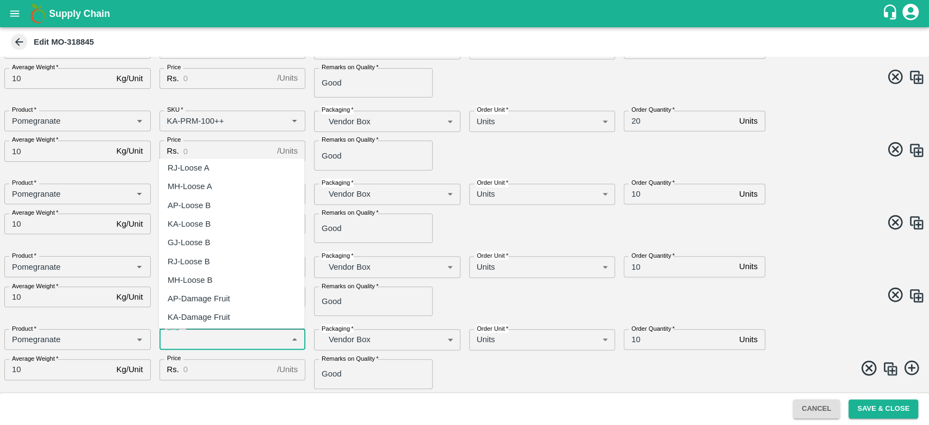
scroll to position [0, 0]
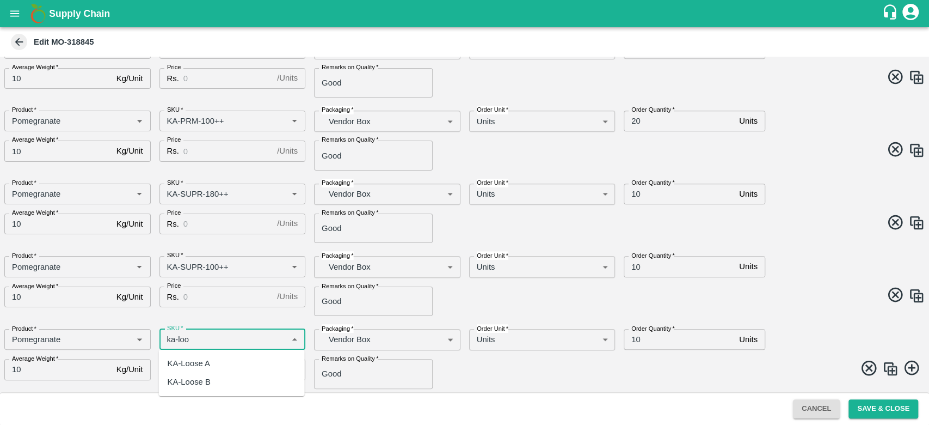
click at [240, 354] on div "KA-Loose A" at bounding box center [232, 363] width 146 height 19
type input "KA-Loose A"
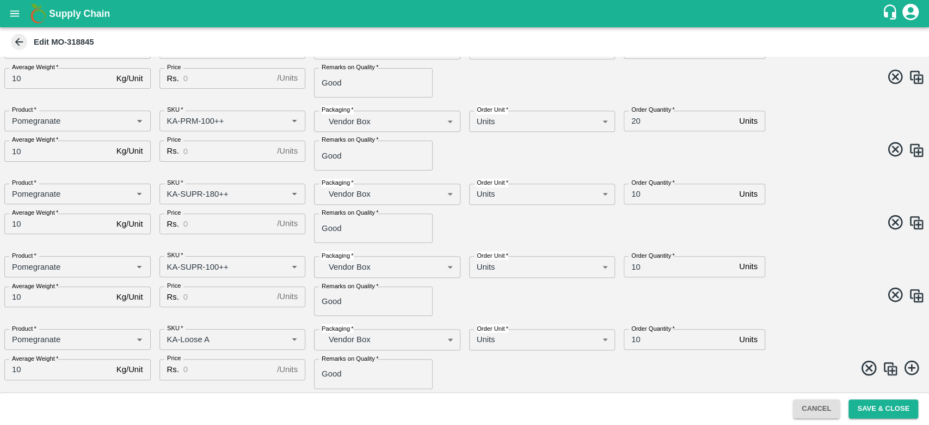
click at [909, 364] on icon at bounding box center [912, 368] width 18 height 18
click at [60, 331] on div "Product   *" at bounding box center [77, 339] width 146 height 21
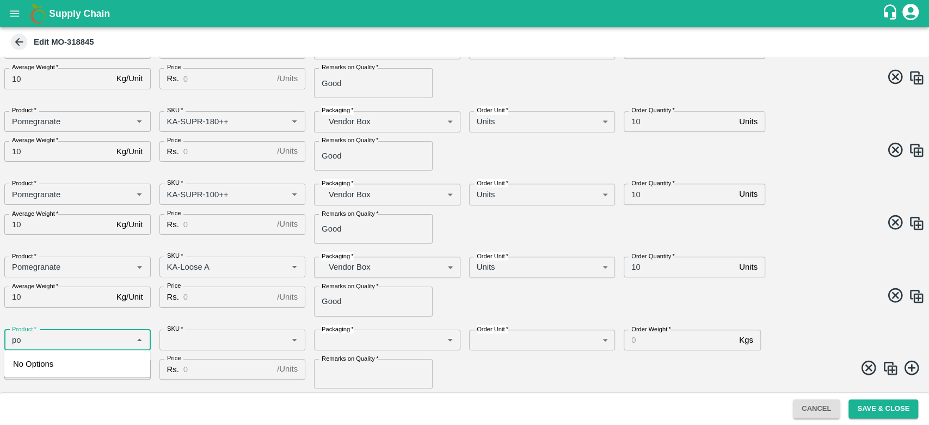
type input "p"
type input "Pomegranate"
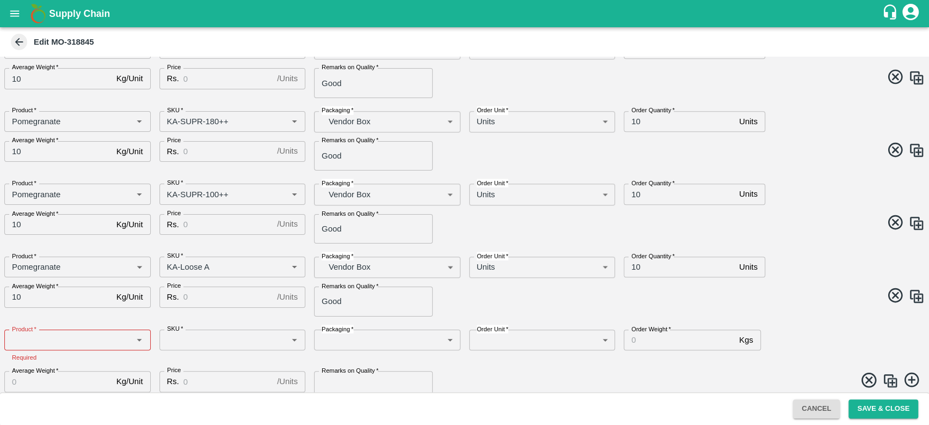
click at [155, 314] on div "Price Rs. / Units Price" at bounding box center [228, 297] width 155 height 38
click at [865, 381] on icon at bounding box center [869, 379] width 15 height 15
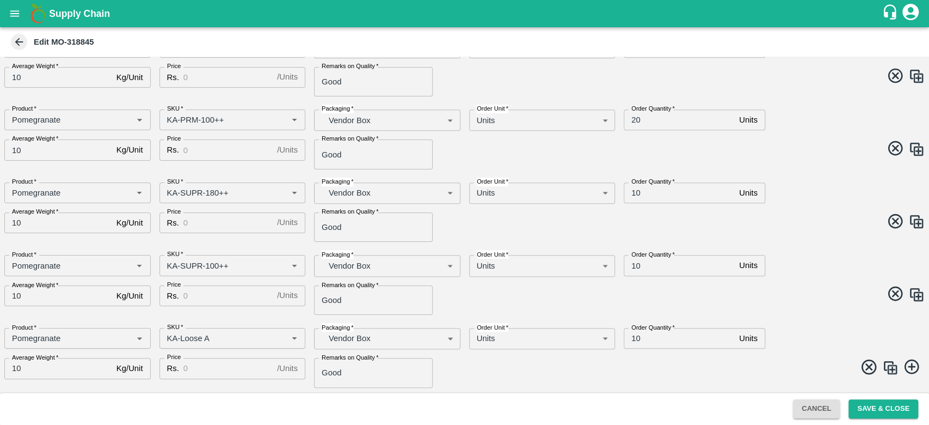
scroll to position [502, 0]
click at [886, 371] on img at bounding box center [891, 368] width 16 height 16
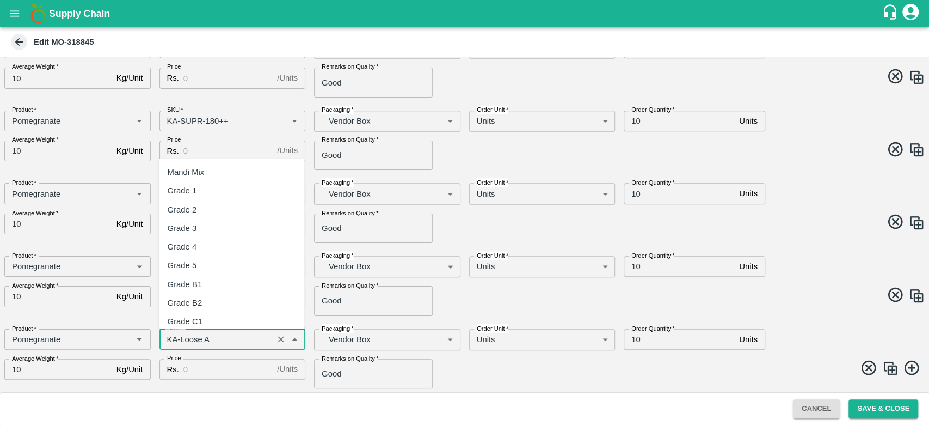
scroll to position [7059, 0]
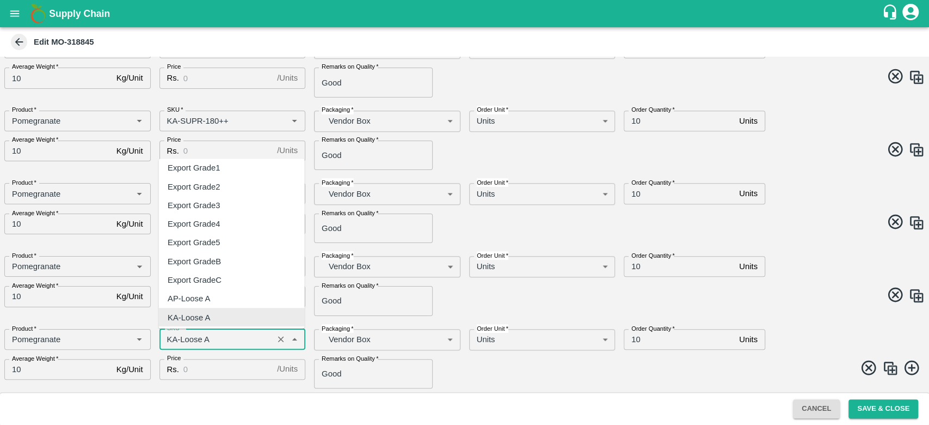
click at [226, 343] on input "SKU   *" at bounding box center [217, 339] width 108 height 14
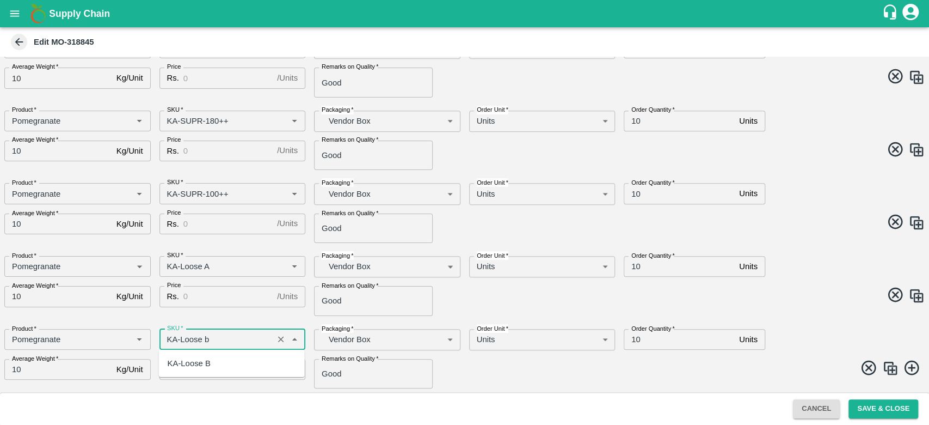
click at [210, 359] on div "KA-Loose B" at bounding box center [189, 363] width 43 height 12
type input "KA-Loose B"
click at [547, 361] on span at bounding box center [693, 369] width 465 height 21
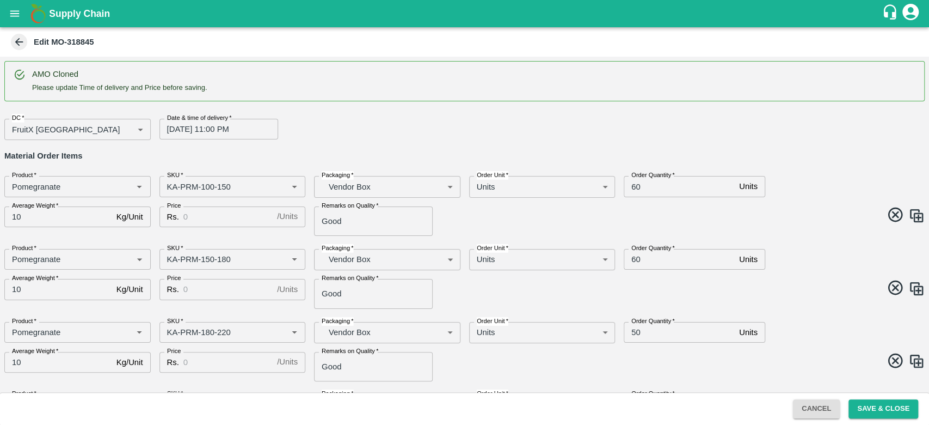
scroll to position [575, 0]
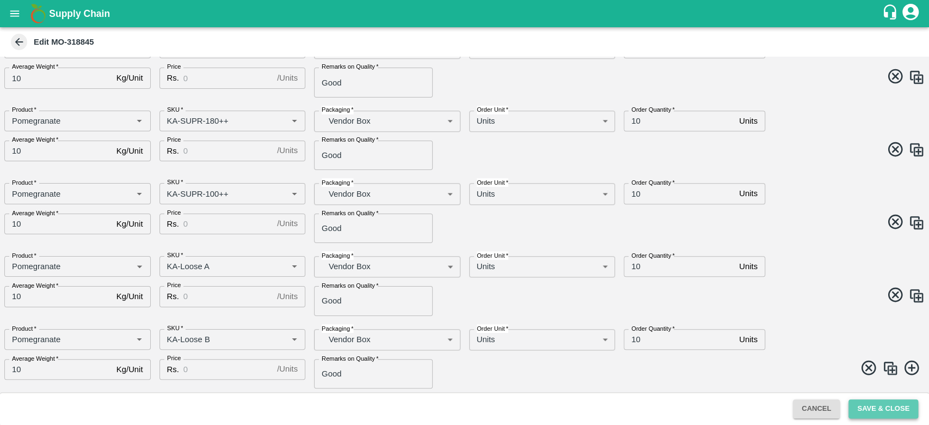
click at [902, 409] on button "Save & Close" at bounding box center [884, 408] width 70 height 19
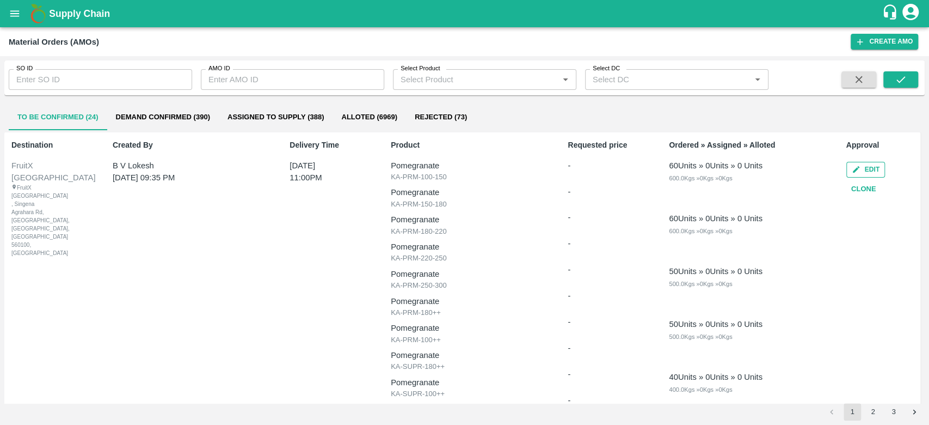
click at [852, 172] on icon "button" at bounding box center [856, 169] width 9 height 9
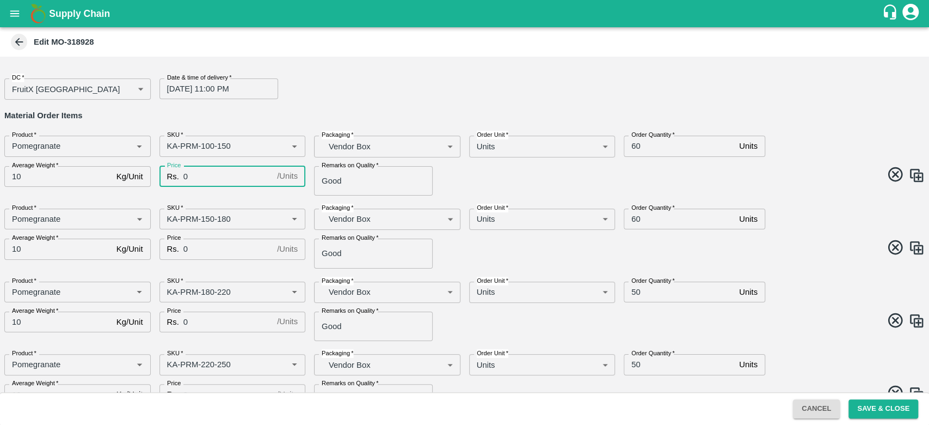
click at [216, 175] on input "0" at bounding box center [227, 176] width 89 height 21
type input "600"
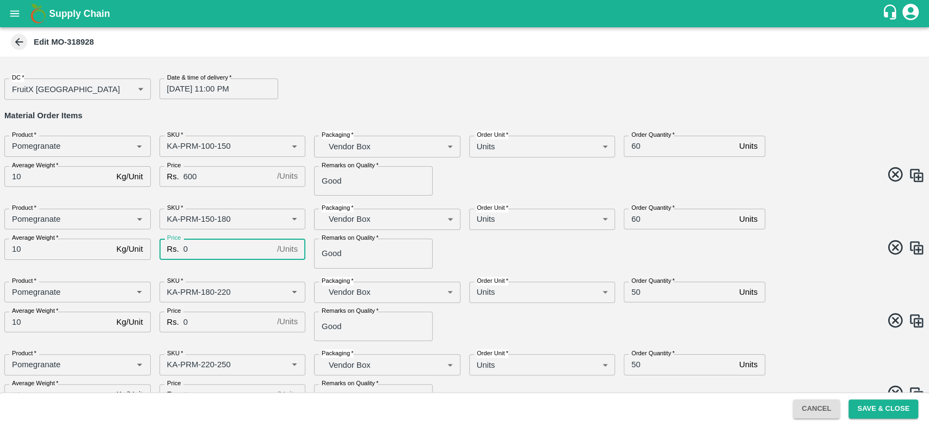
click at [205, 252] on input "0" at bounding box center [227, 248] width 89 height 21
type input "600"
click at [218, 271] on div "DC   * FruitX Bangalore 147 DC Date & time of delivery   * 24/08/2025 11:00 PM …" at bounding box center [464, 224] width 929 height 335
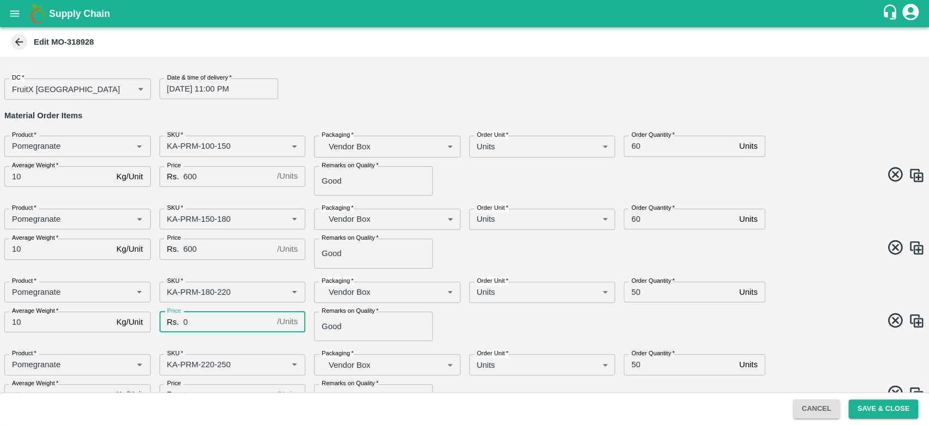
click at [207, 317] on input "0" at bounding box center [227, 321] width 89 height 21
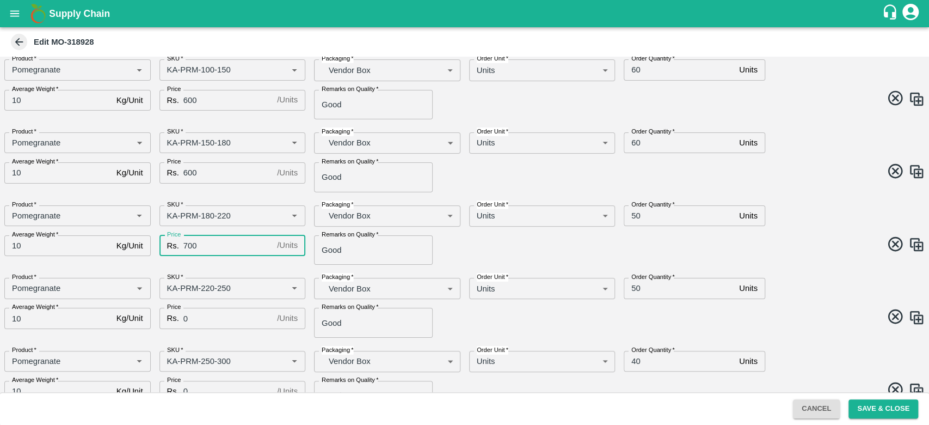
scroll to position [77, 0]
type input "700"
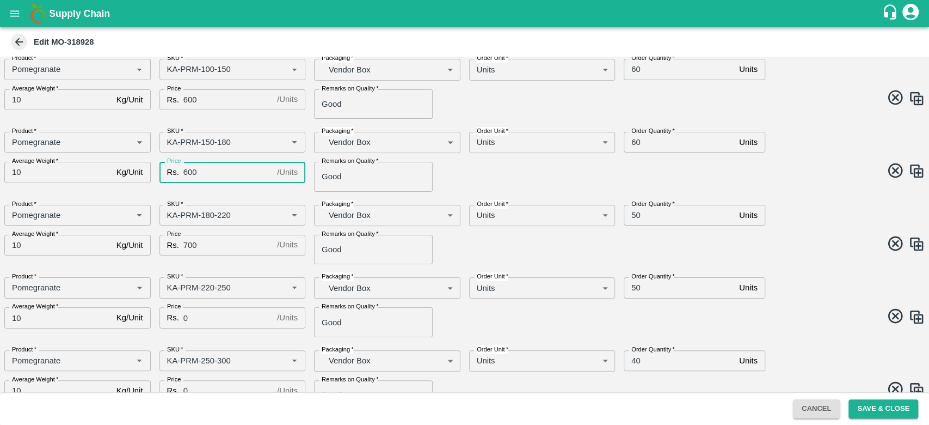
click at [187, 175] on input "600" at bounding box center [227, 172] width 89 height 21
type input "500"
click at [197, 186] on div "Price Rs. 500 / Units Price" at bounding box center [228, 172] width 155 height 38
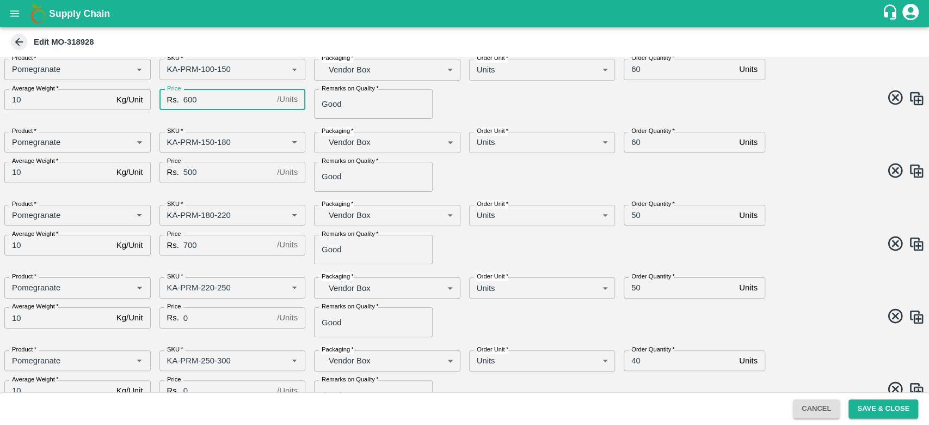
click at [187, 103] on input "600" at bounding box center [227, 99] width 89 height 21
type input "500"
click at [249, 268] on div "SKU   * SKU   *" at bounding box center [228, 283] width 155 height 30
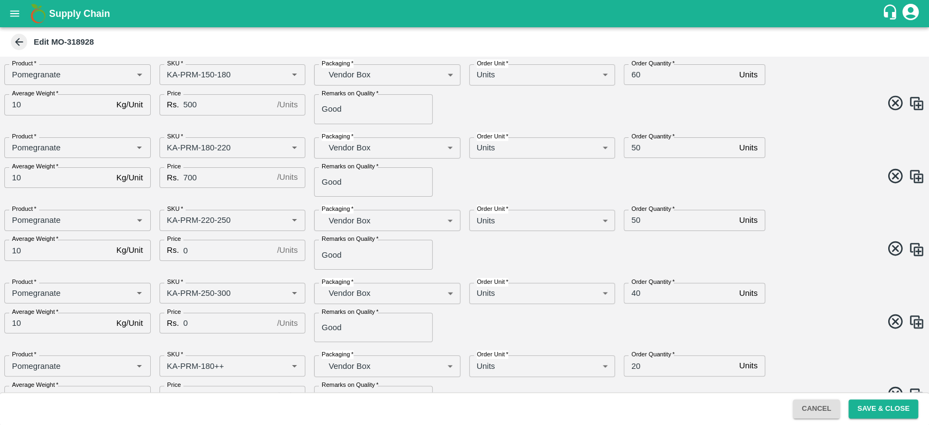
scroll to position [145, 0]
click at [222, 252] on input "0" at bounding box center [227, 249] width 89 height 21
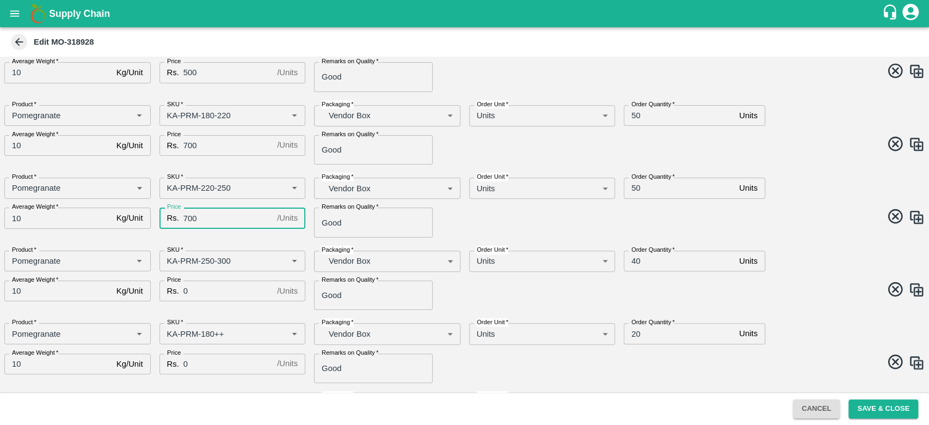
scroll to position [181, 0]
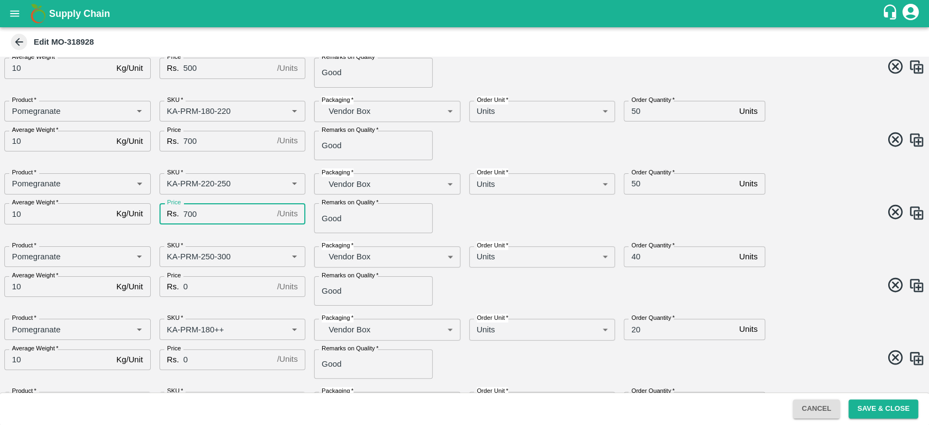
type input "700"
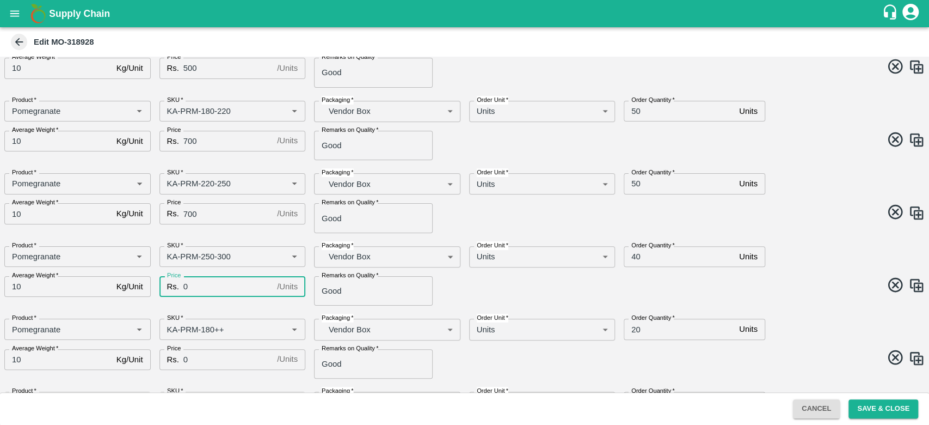
click at [212, 286] on input "0" at bounding box center [227, 286] width 89 height 21
type input "700"
click at [225, 308] on div "DC   * FruitX Bangalore 147 DC Date & time of delivery   * 24/08/2025 11:00 PM …" at bounding box center [464, 224] width 929 height 335
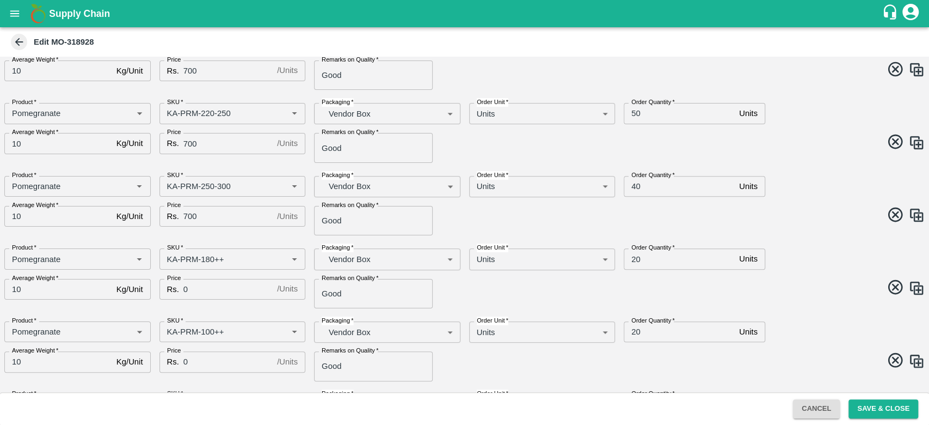
scroll to position [254, 0]
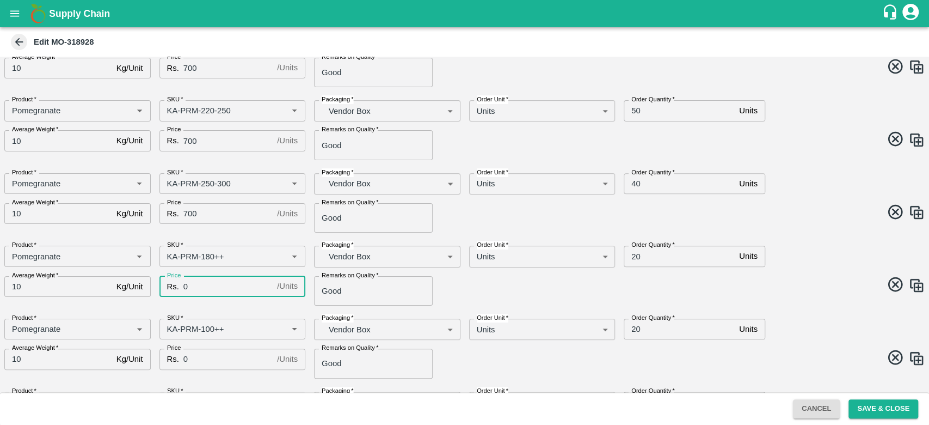
click at [217, 291] on input "0" at bounding box center [227, 286] width 89 height 21
type input "300"
click at [254, 310] on div "SKU   * SKU   *" at bounding box center [228, 325] width 155 height 30
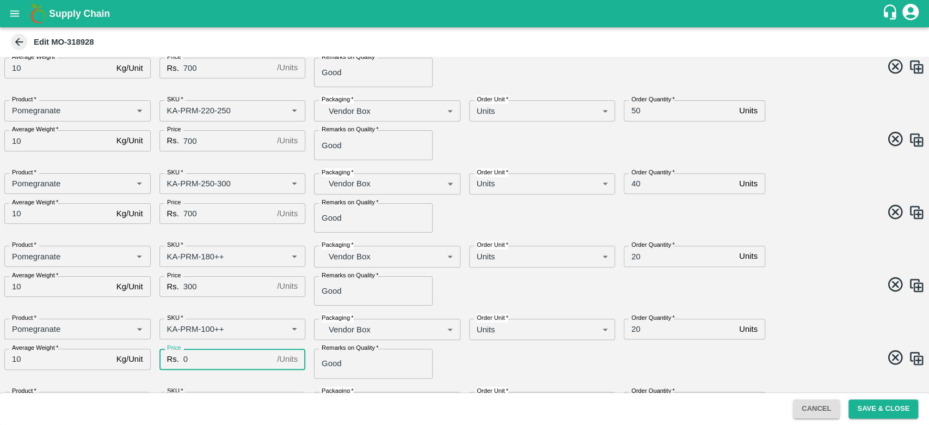
click at [201, 364] on input "0" at bounding box center [227, 358] width 89 height 21
click at [190, 358] on input "0300" at bounding box center [227, 358] width 89 height 21
type input "300"
click at [253, 302] on div "Price Rs. 300 / Units Price" at bounding box center [228, 286] width 155 height 38
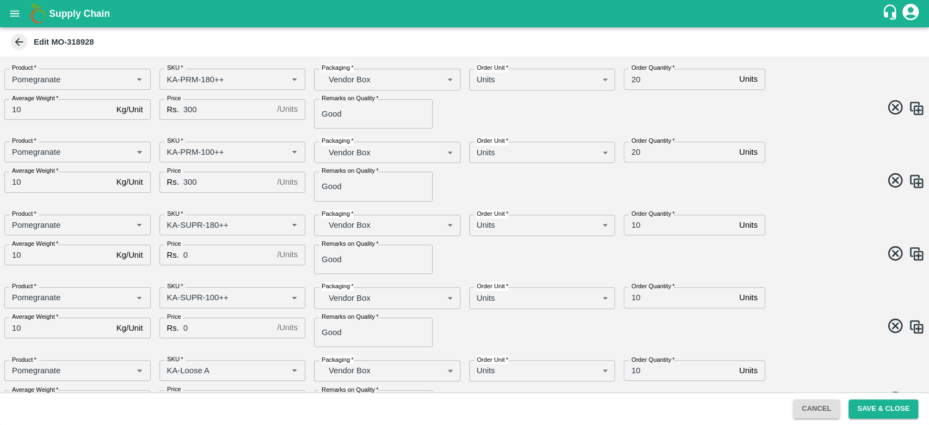
scroll to position [435, 0]
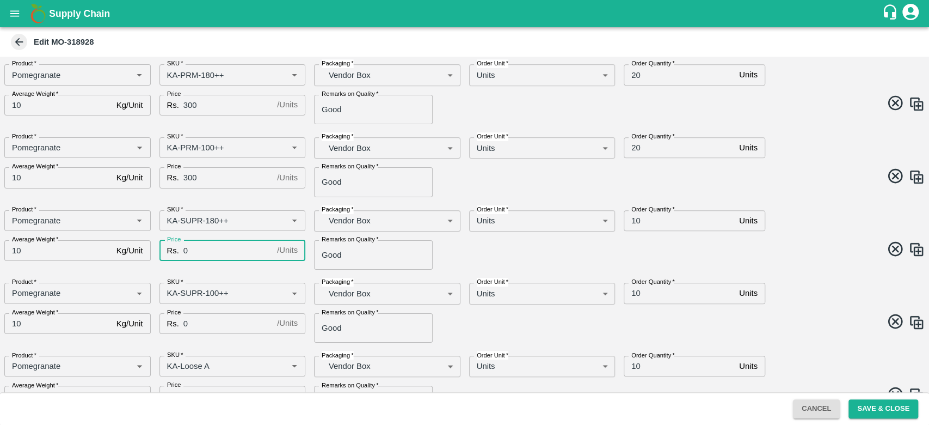
click at [197, 255] on input "0" at bounding box center [227, 250] width 89 height 21
type input "1"
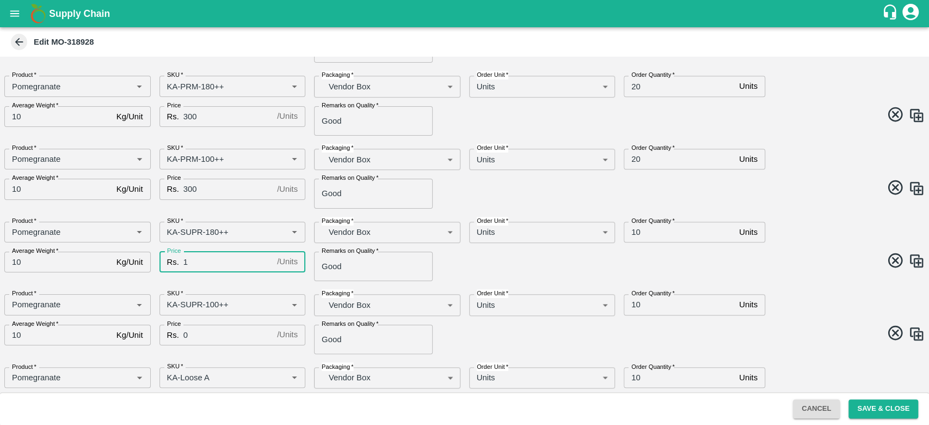
scroll to position [421, 0]
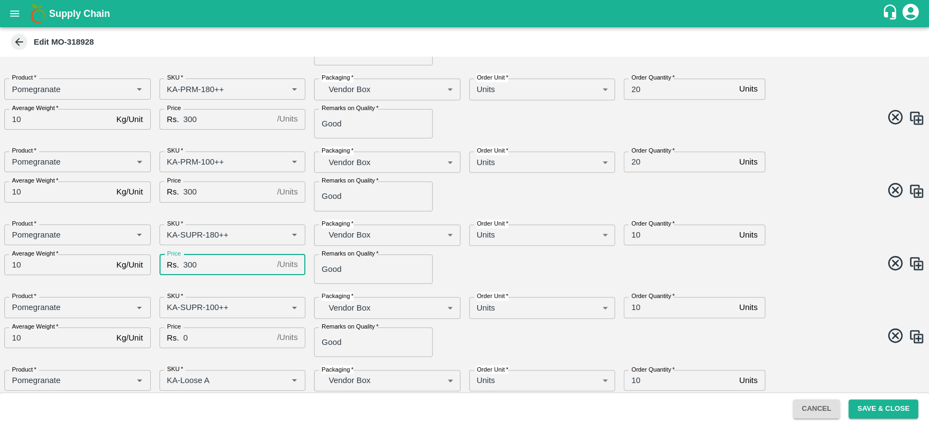
click at [240, 286] on div "DC   * FruitX Bangalore 147 DC Date & time of delivery   * 24/08/2025 11:00 PM …" at bounding box center [464, 224] width 929 height 335
click at [206, 262] on input "300" at bounding box center [227, 264] width 89 height 21
type input "3"
type input "100"
click at [207, 275] on div "Price Rs. 100 / Units Price" at bounding box center [228, 265] width 155 height 38
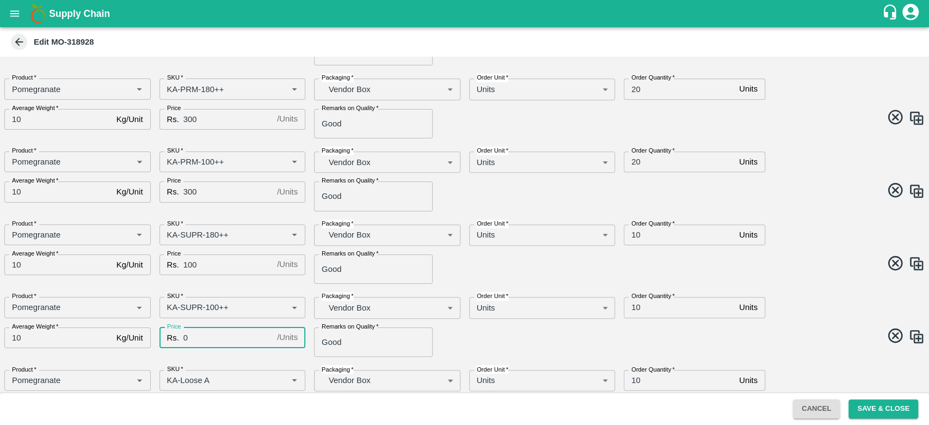
click at [194, 342] on input "0" at bounding box center [227, 337] width 89 height 21
type input "100"
click at [231, 281] on div "Price Rs. 100 / Units Price" at bounding box center [228, 265] width 155 height 38
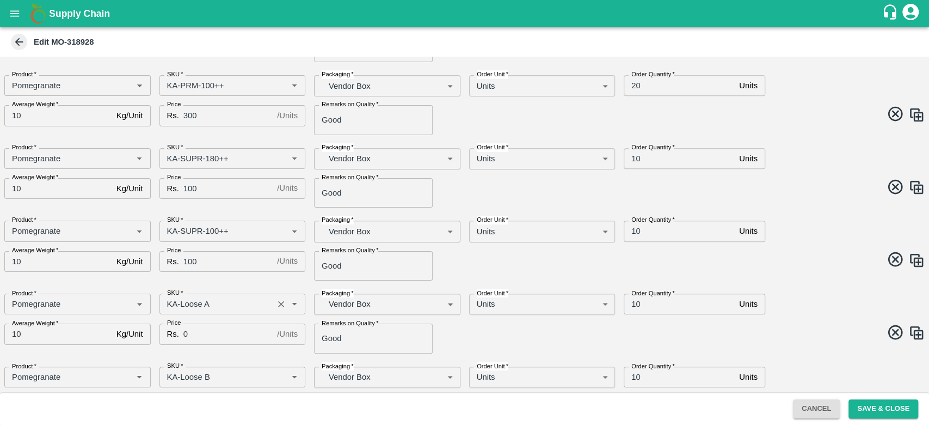
scroll to position [499, 0]
click at [201, 337] on input "0" at bounding box center [227, 332] width 89 height 21
type input "200"
click at [214, 347] on div "Price Rs. 200 / Units Price" at bounding box center [228, 332] width 155 height 38
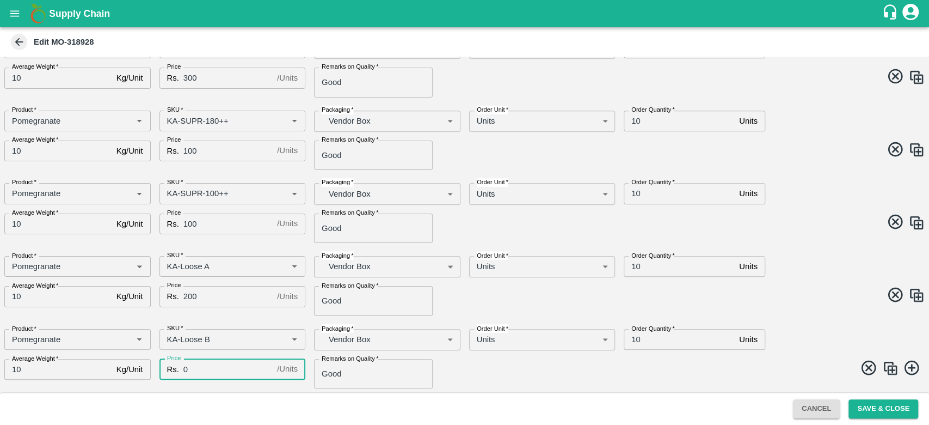
click at [205, 368] on input "0" at bounding box center [227, 369] width 89 height 21
type input "200"
click at [247, 317] on div "DC   * FruitX Bangalore 147 DC Date & time of delivery   * 24/08/2025 11:00 PM …" at bounding box center [464, 224] width 929 height 335
click at [894, 407] on button "Save & Close" at bounding box center [884, 408] width 70 height 19
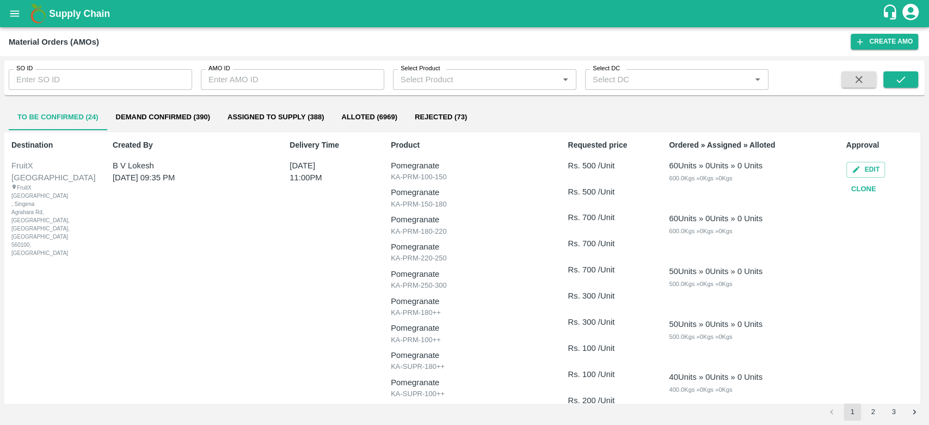
click at [164, 115] on button "Demand Confirmed (390)" at bounding box center [163, 117] width 112 height 26
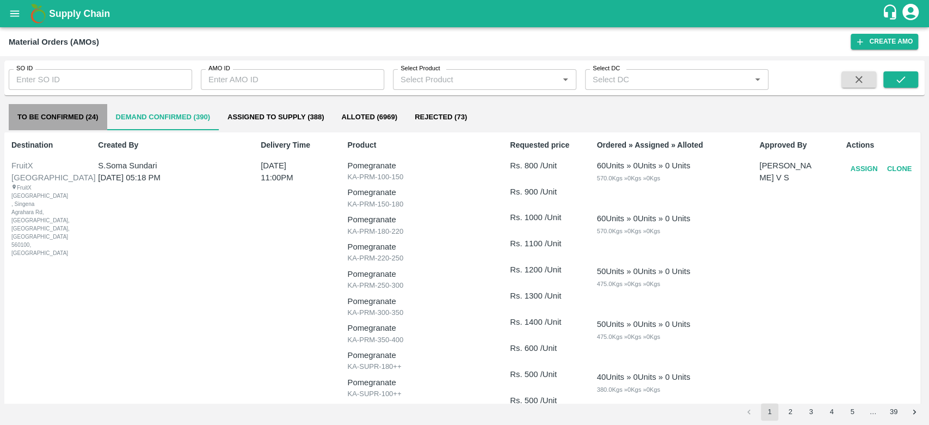
click at [59, 123] on button "To Be Confirmed (24)" at bounding box center [58, 117] width 99 height 26
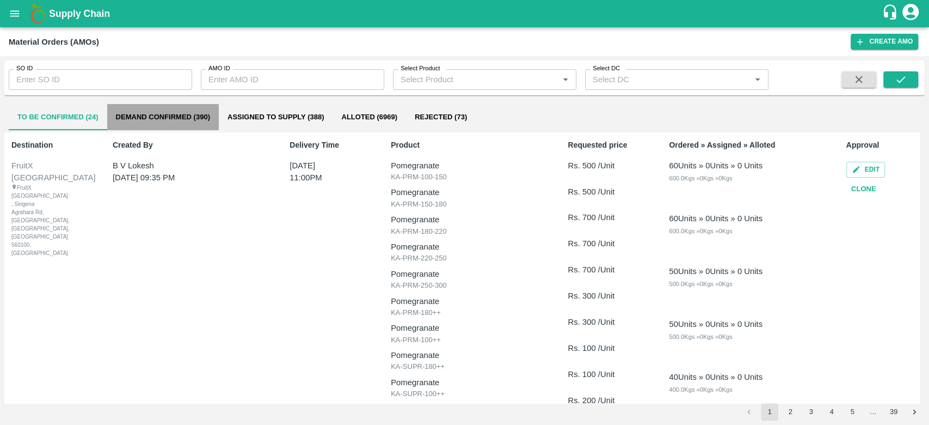
click at [168, 119] on button "Demand Confirmed (390)" at bounding box center [163, 117] width 112 height 26
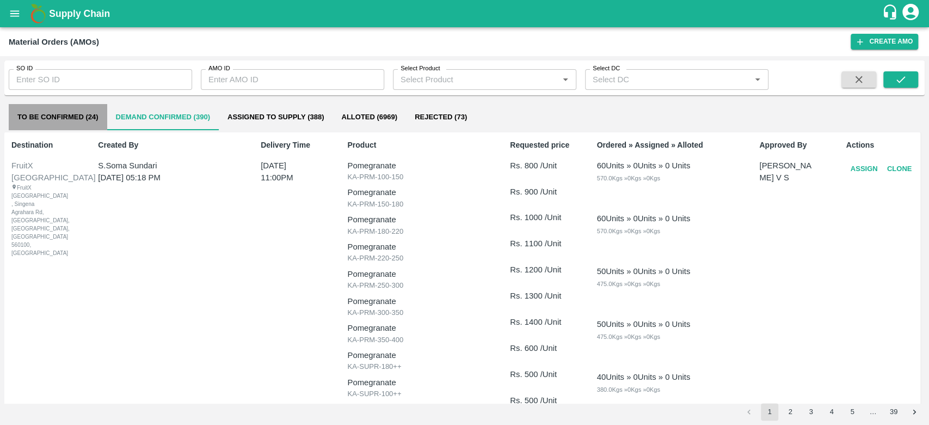
click at [84, 110] on button "To Be Confirmed (24)" at bounding box center [58, 117] width 99 height 26
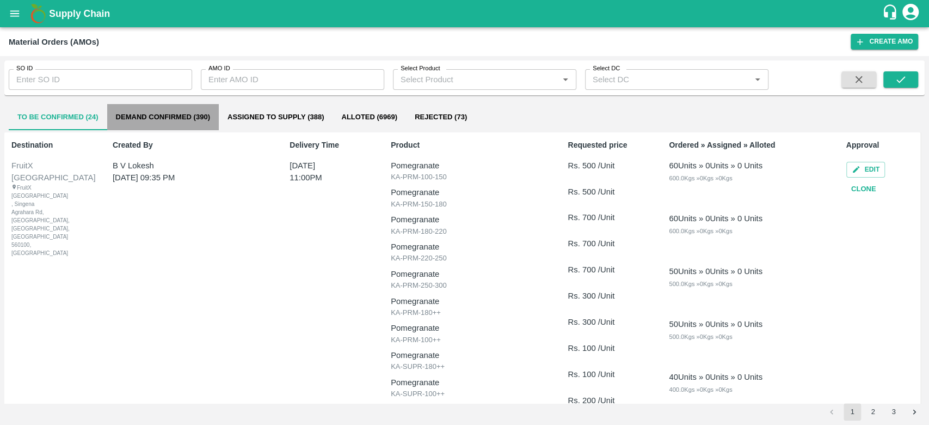
click at [189, 122] on button "Demand Confirmed (390)" at bounding box center [163, 117] width 112 height 26
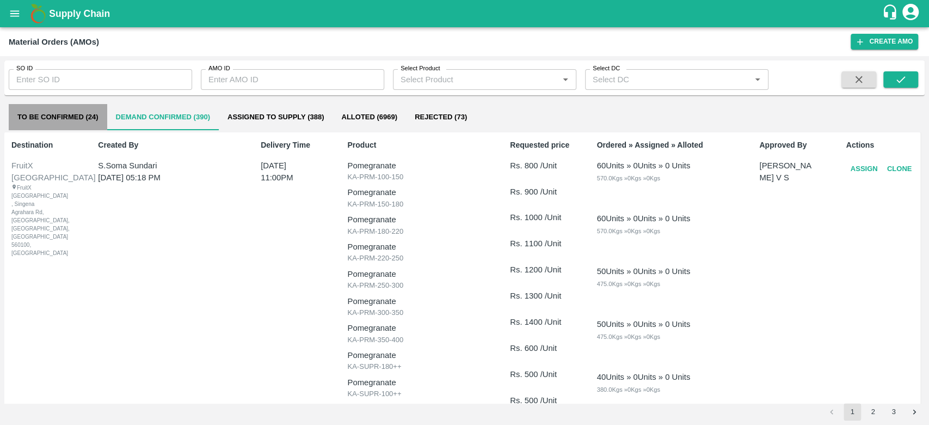
click at [71, 113] on button "To Be Confirmed (24)" at bounding box center [58, 117] width 99 height 26
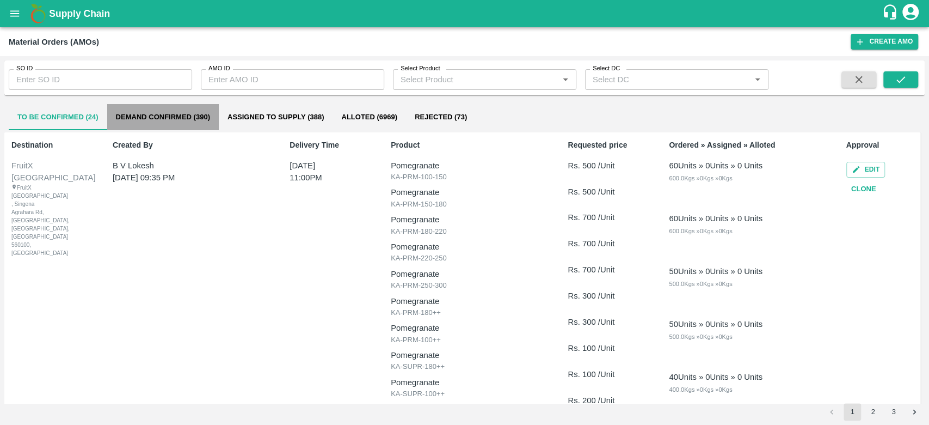
click at [138, 114] on button "Demand Confirmed (390)" at bounding box center [163, 117] width 112 height 26
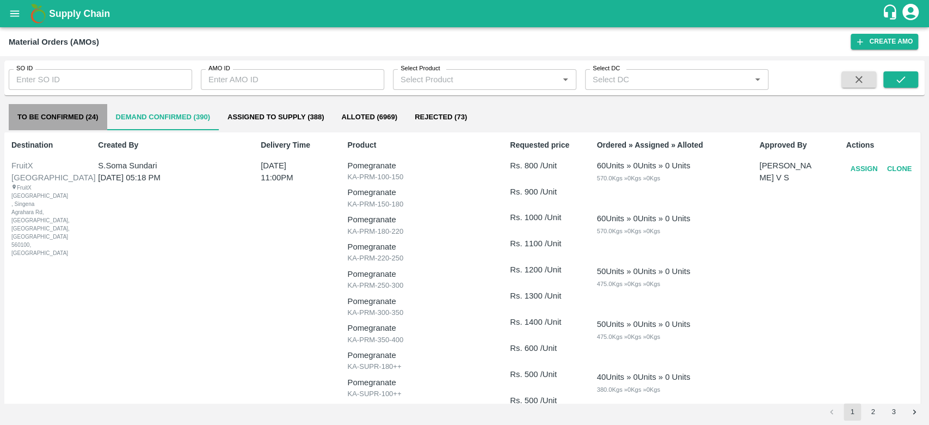
click at [74, 109] on button "To Be Confirmed (24)" at bounding box center [58, 117] width 99 height 26
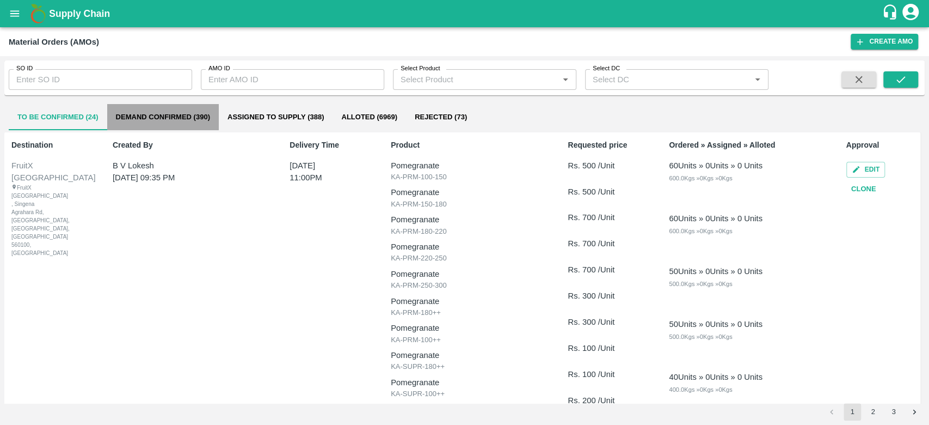
click at [152, 113] on button "Demand Confirmed (390)" at bounding box center [163, 117] width 112 height 26
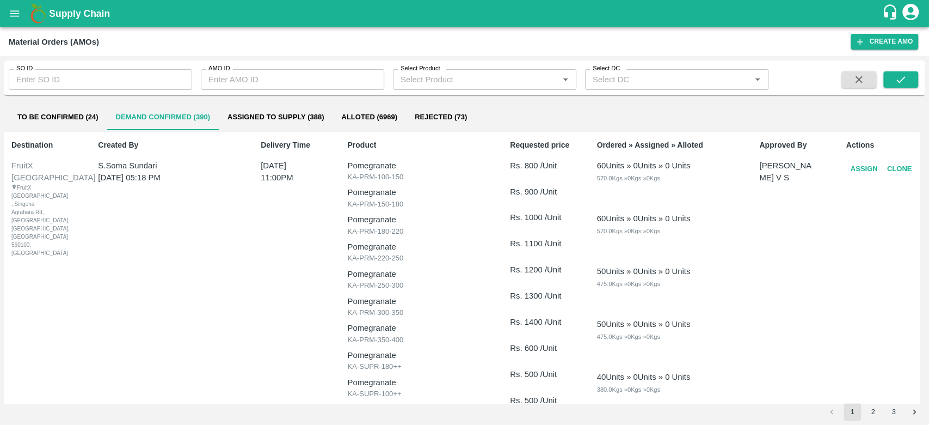
click at [60, 120] on button "To Be Confirmed (24)" at bounding box center [58, 117] width 99 height 26
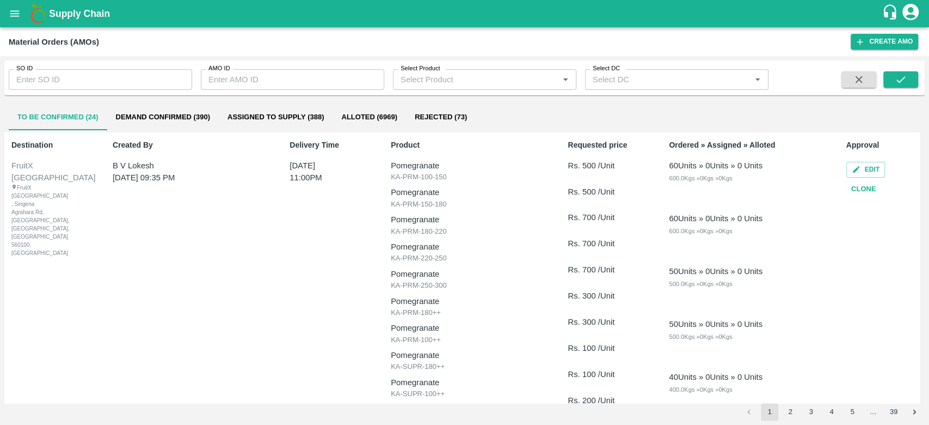
click at [854, 167] on icon "button" at bounding box center [856, 169] width 9 height 9
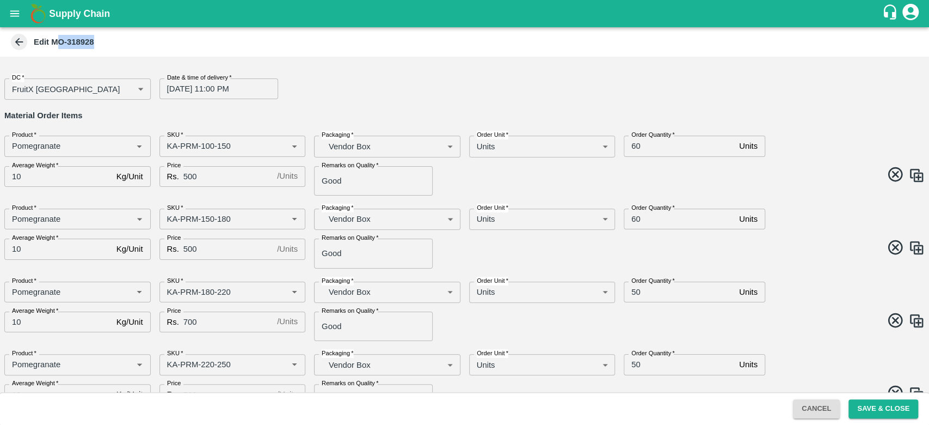
drag, startPoint x: 93, startPoint y: 41, endPoint x: 56, endPoint y: 42, distance: 37.0
click at [56, 42] on b "Edit MO-318928" at bounding box center [64, 42] width 60 height 9
click at [19, 44] on icon at bounding box center [19, 42] width 12 height 12
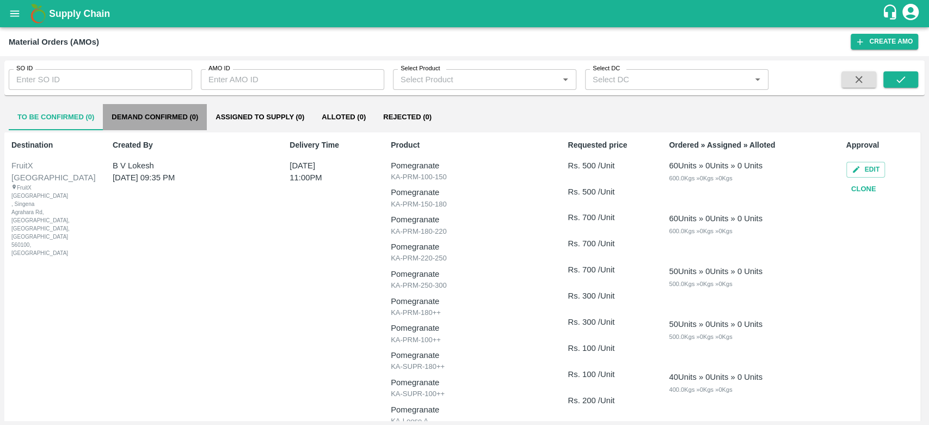
click at [149, 124] on button "Demand Confirmed (0)" at bounding box center [155, 117] width 104 height 26
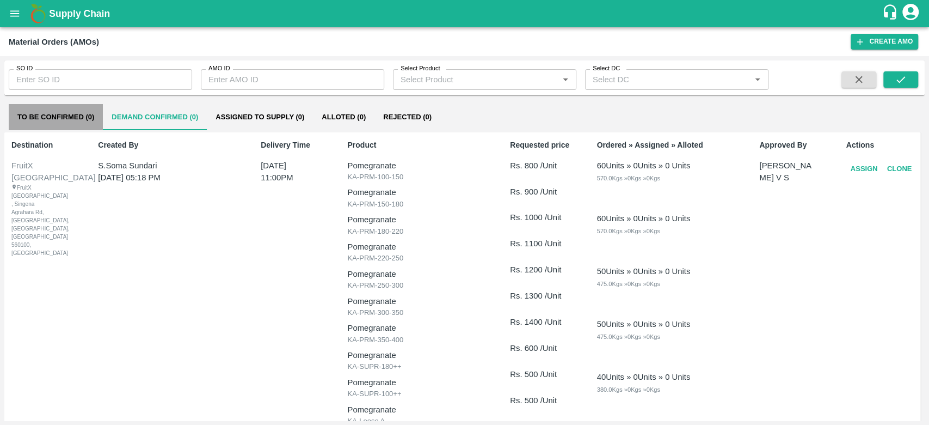
click at [78, 119] on button "To Be Confirmed (0)" at bounding box center [56, 117] width 94 height 26
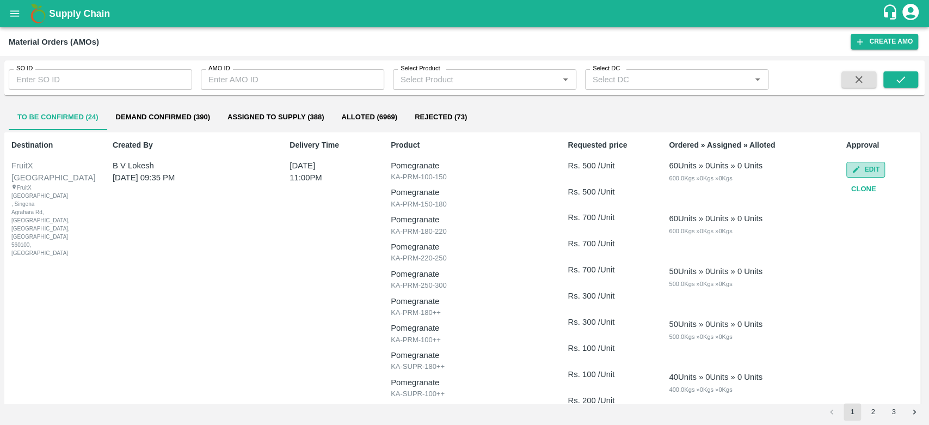
click at [875, 175] on button "Edit" at bounding box center [866, 170] width 39 height 16
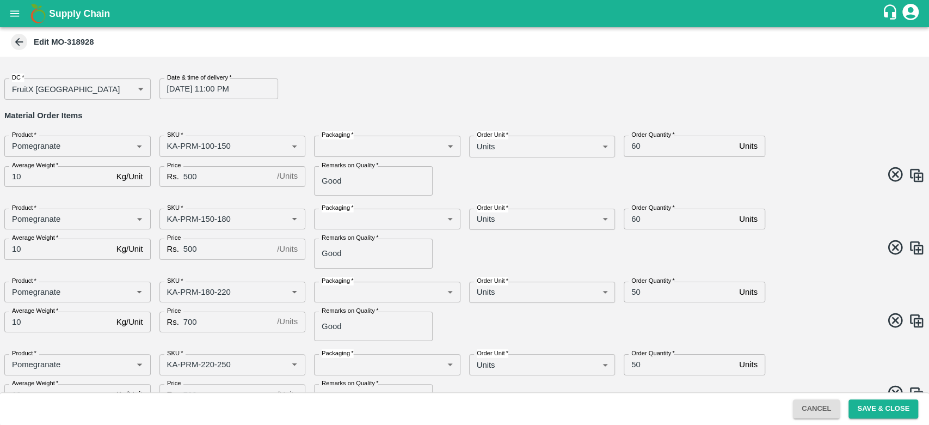
type input "Pomegranate"
type input "KA-PRM-100-150"
type input "Pomegranate"
type input "KA-PRM-150-180"
type input "Pomegranate"
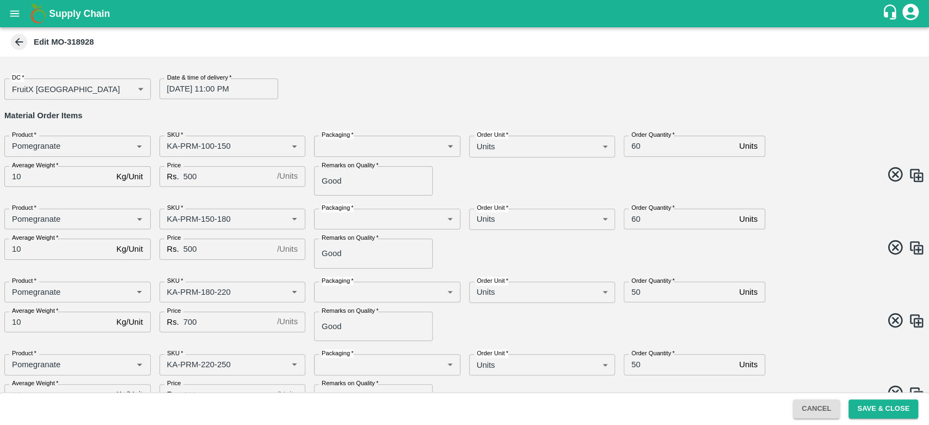
type input "KA-PRM-180-220"
type input "Pomegranate"
type input "KA-PRM-220-250"
type input "Pomegranate"
type input "KA-PRM-250-300"
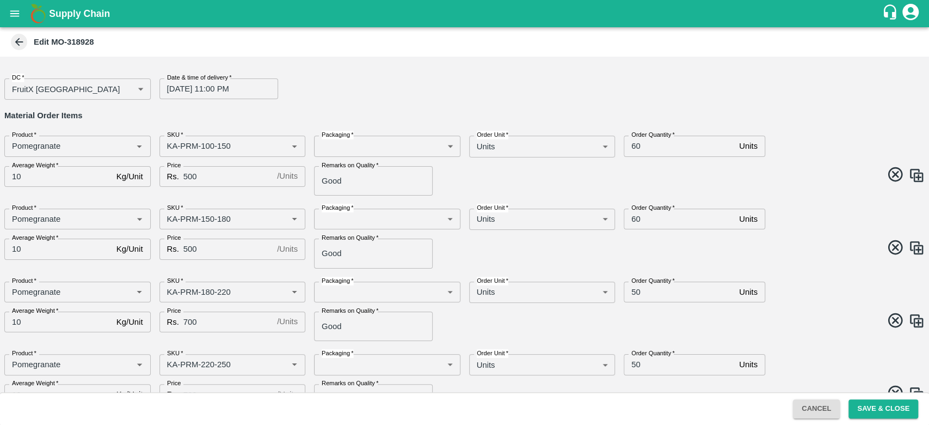
type input "Pomegranate"
type input "KA-PRM-180++"
type input "Pomegranate"
type input "KA-PRM-100++"
type input "Pomegranate"
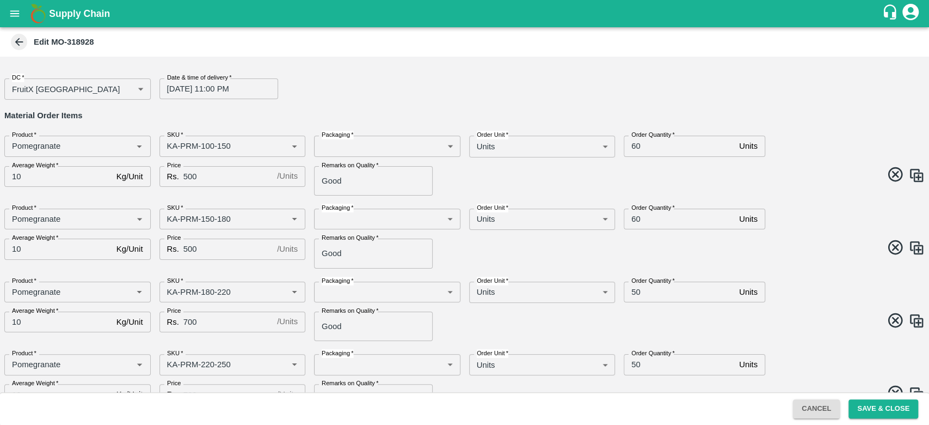
type input "KA-SUPR-180++"
type input "Pomegranate"
type input "KA-SUPR-100++"
type input "Pomegranate"
type input "KA-Loose A"
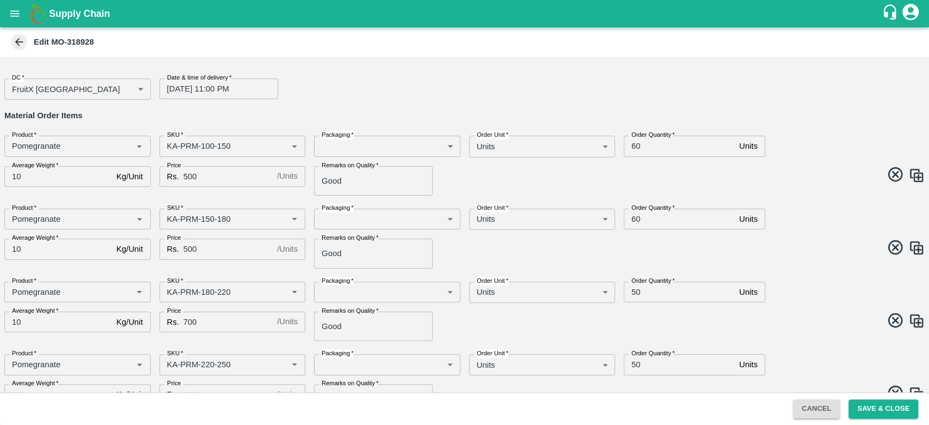
type input "Pomegranate"
type input "KA-Loose B"
drag, startPoint x: 92, startPoint y: 41, endPoint x: 48, endPoint y: 42, distance: 43.6
click at [48, 42] on b "Edit MO-318928" at bounding box center [64, 42] width 60 height 9
copy b "MO-318928"
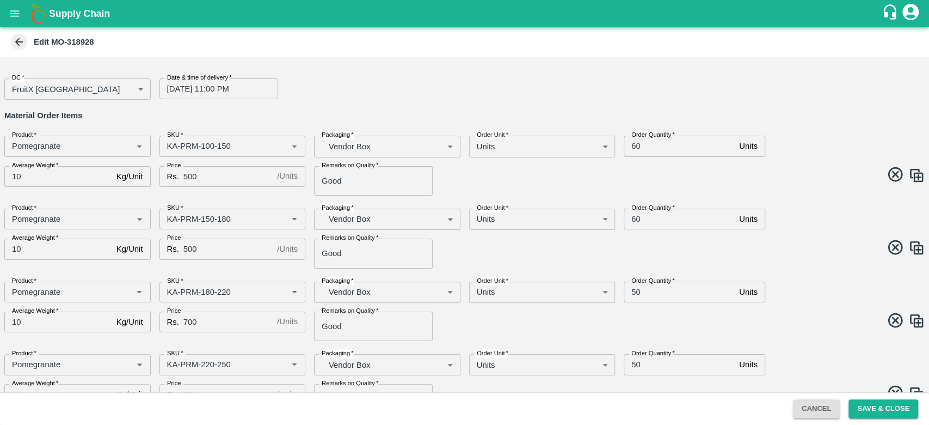
click at [424, 113] on h6 "Material Order Items" at bounding box center [464, 115] width 921 height 14
click at [888, 409] on button "Save & Close" at bounding box center [884, 408] width 70 height 19
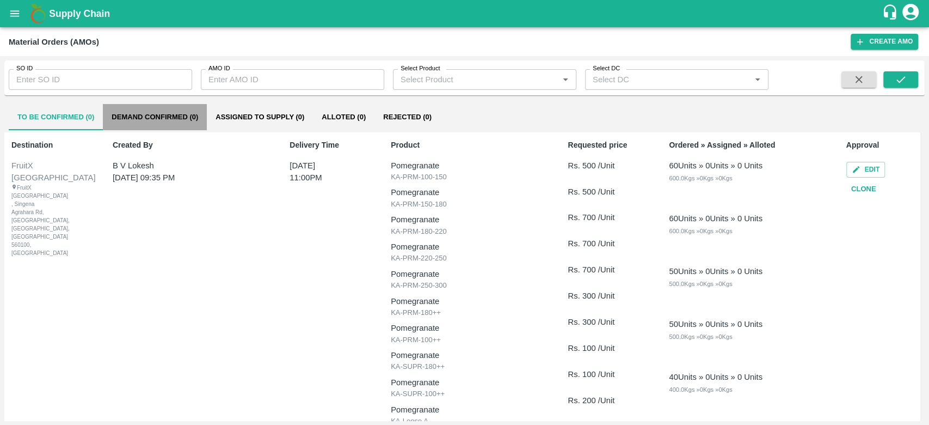
click at [136, 120] on button "Demand Confirmed (0)" at bounding box center [155, 117] width 104 height 26
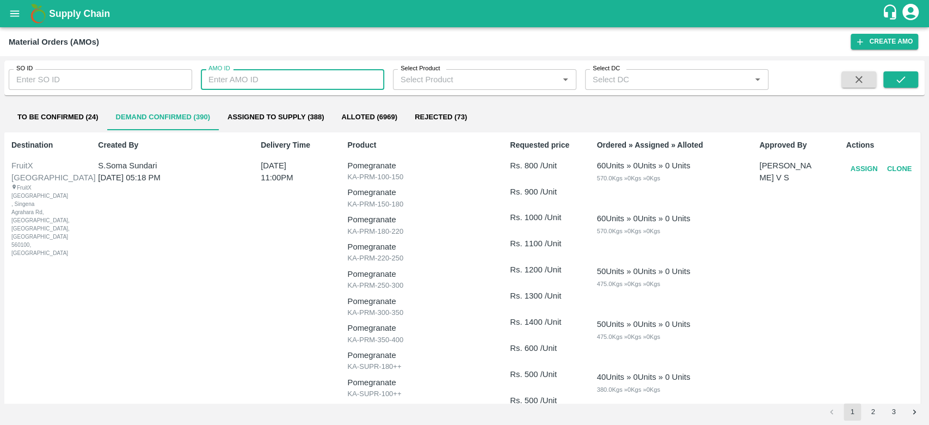
click at [218, 79] on input "AMO ID" at bounding box center [292, 79] width 183 height 21
paste input "MO-318928"
click at [231, 82] on input "MO-318928" at bounding box center [292, 79] width 183 height 21
click at [226, 81] on input "MO-318928" at bounding box center [292, 79] width 183 height 21
type input "M"
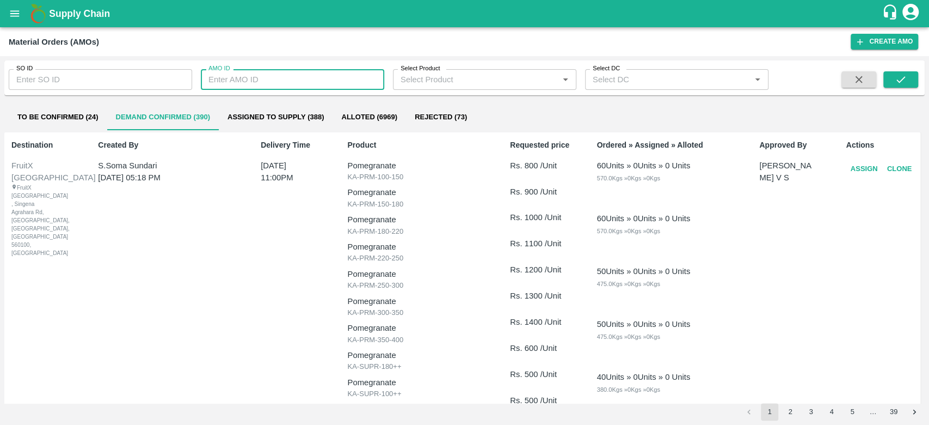
paste input "text"
click at [226, 81] on input "MO-318928" at bounding box center [292, 79] width 183 height 21
type input "M"
paste input "text"
drag, startPoint x: 256, startPoint y: 77, endPoint x: 230, endPoint y: 82, distance: 26.5
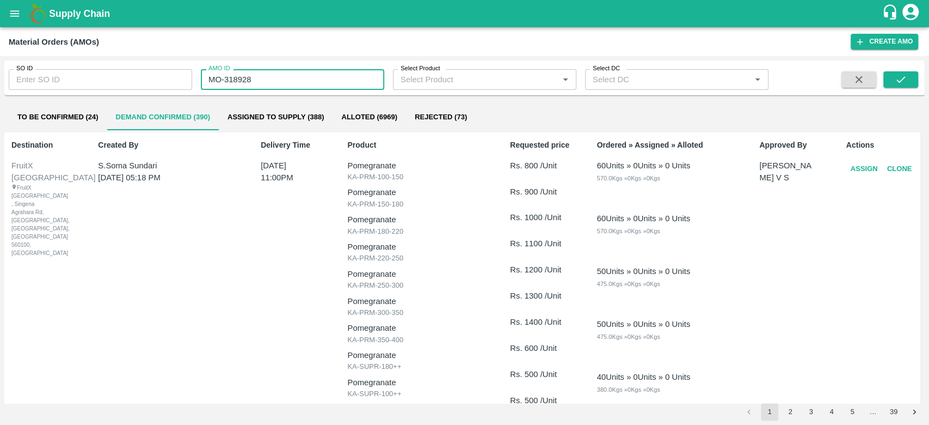
click at [230, 82] on input "MO-318928" at bounding box center [292, 79] width 183 height 21
type input "M"
paste input "text"
click at [895, 76] on icon "submit" at bounding box center [901, 79] width 12 height 12
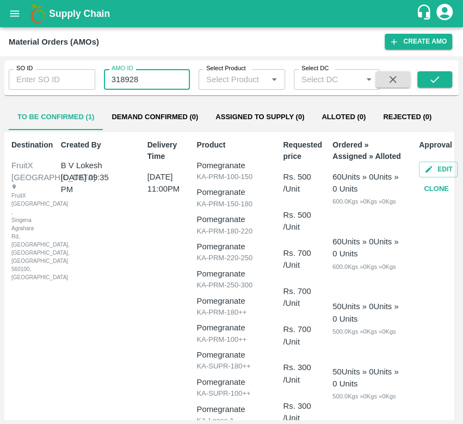
drag, startPoint x: 160, startPoint y: 81, endPoint x: 101, endPoint y: 75, distance: 59.6
click at [101, 75] on div "AMO ID 318928 AMO ID" at bounding box center [142, 74] width 95 height 29
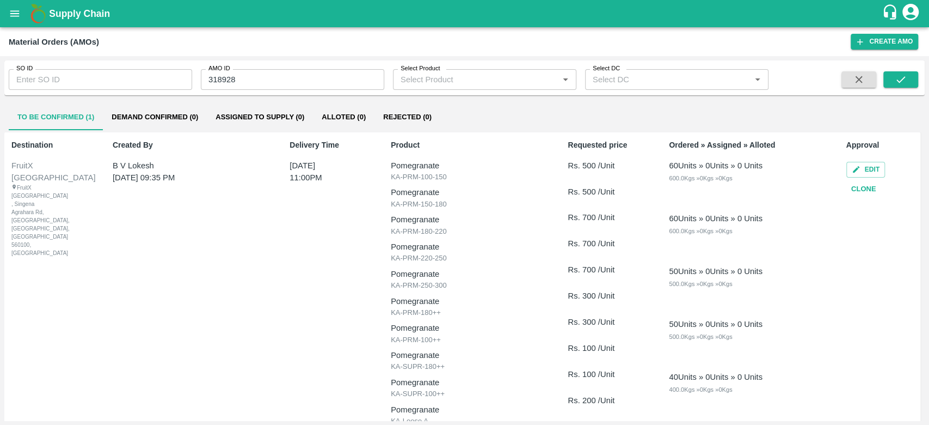
click at [164, 126] on button "Demand Confirmed (0)" at bounding box center [155, 117] width 104 height 26
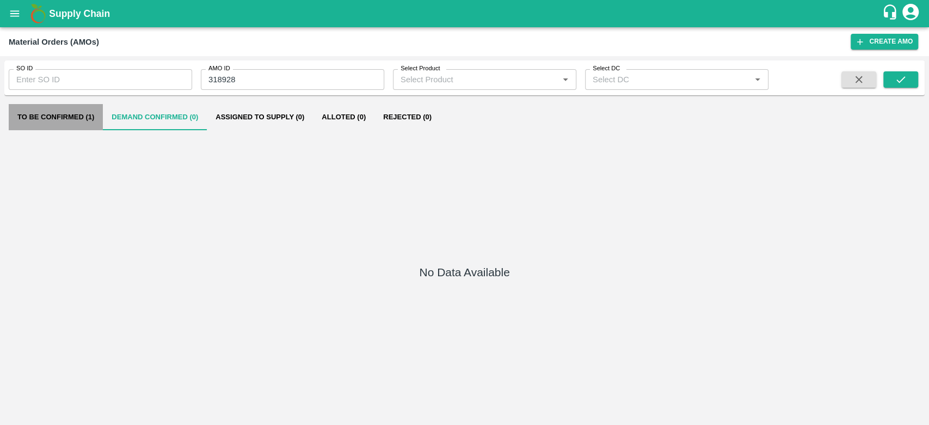
click at [73, 115] on button "To Be Confirmed (1)" at bounding box center [56, 117] width 94 height 26
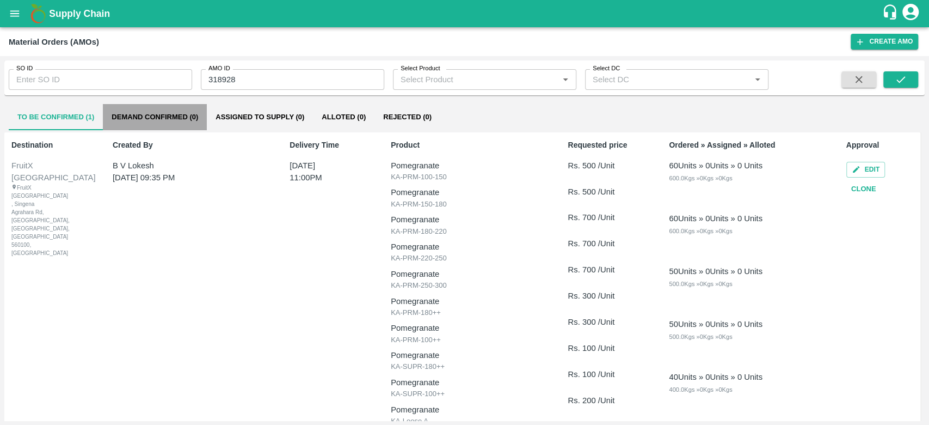
click at [133, 117] on button "Demand Confirmed (0)" at bounding box center [155, 117] width 104 height 26
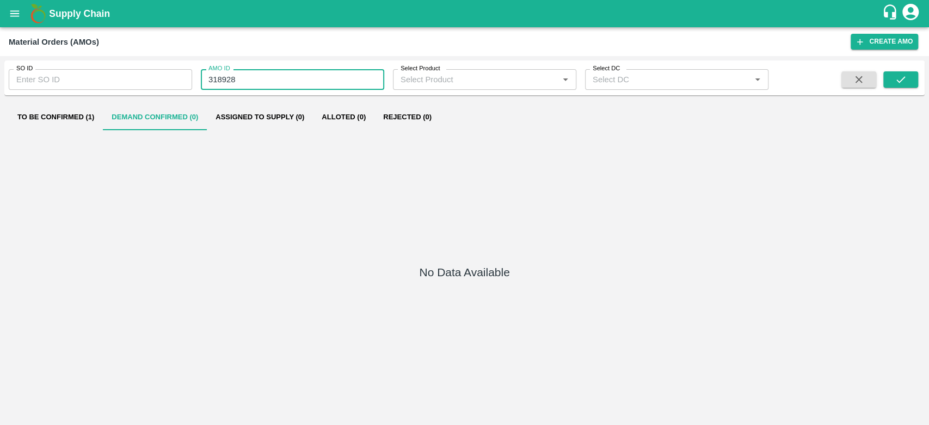
click at [255, 83] on input "318928" at bounding box center [292, 79] width 183 height 21
type input "3"
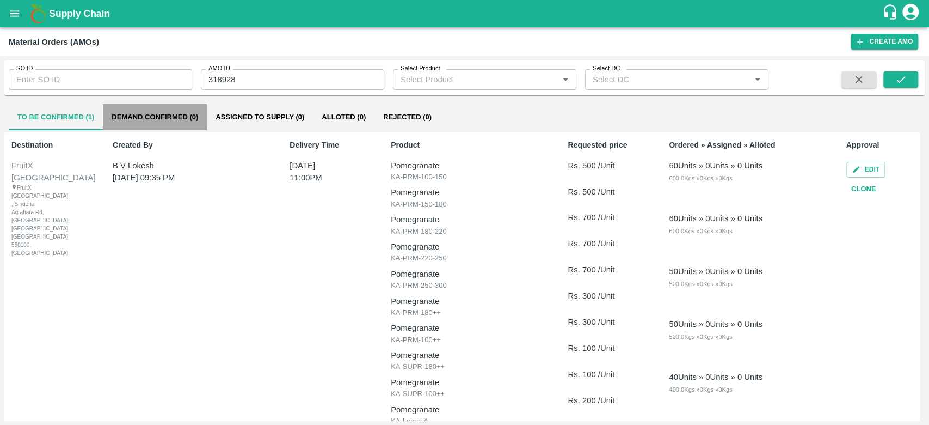
click at [158, 113] on button "Demand Confirmed (0)" at bounding box center [155, 117] width 104 height 26
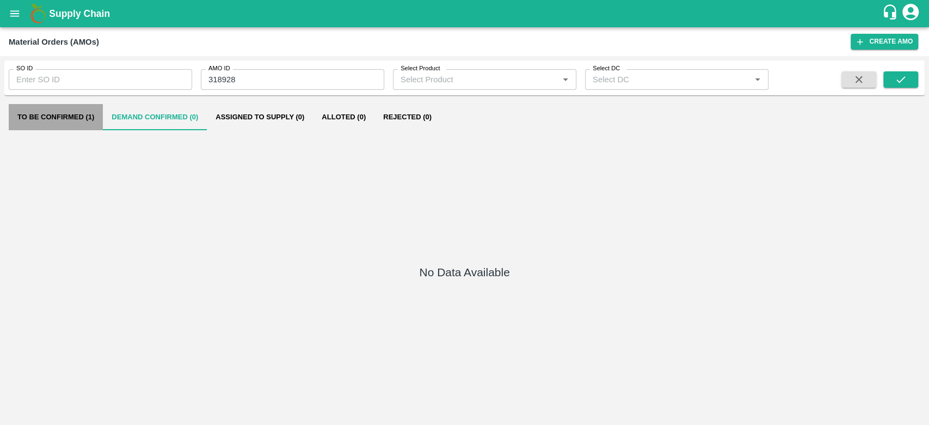
click at [62, 115] on button "To Be Confirmed (1)" at bounding box center [56, 117] width 94 height 26
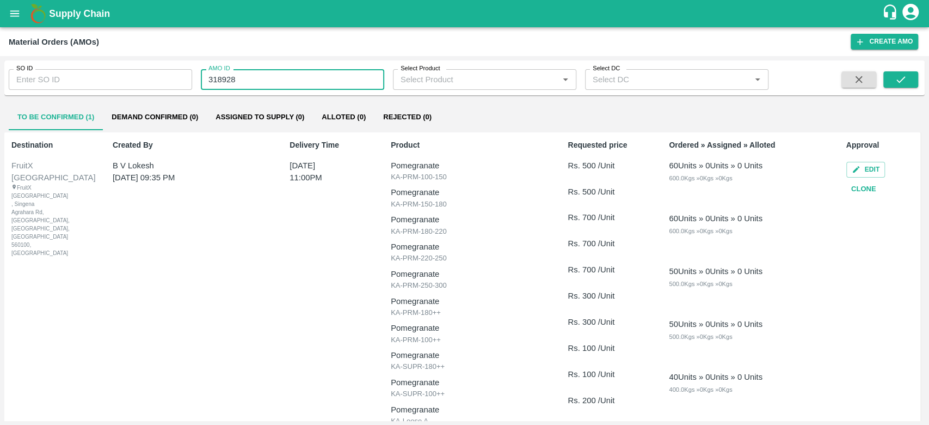
click at [257, 83] on input "318928" at bounding box center [292, 79] width 183 height 21
type input "3"
click at [211, 39] on div "Material Orders (AMOs)" at bounding box center [430, 42] width 842 height 14
click at [916, 81] on button "submit" at bounding box center [901, 79] width 35 height 16
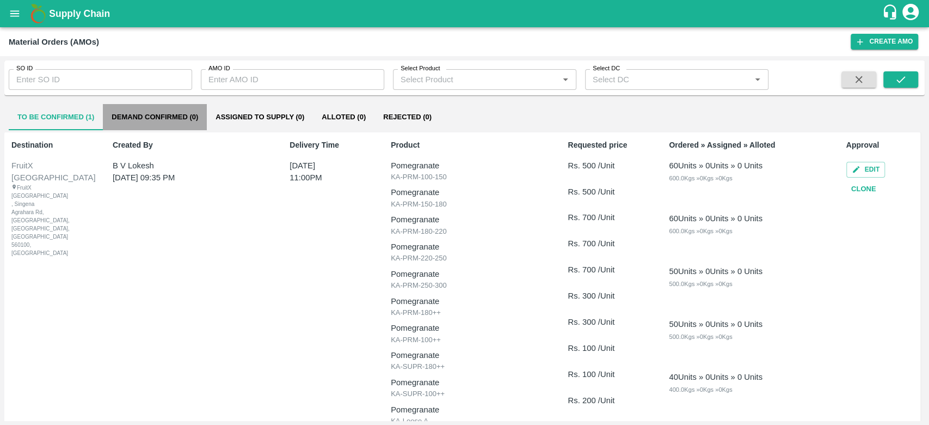
click at [133, 113] on button "Demand Confirmed (0)" at bounding box center [155, 117] width 104 height 26
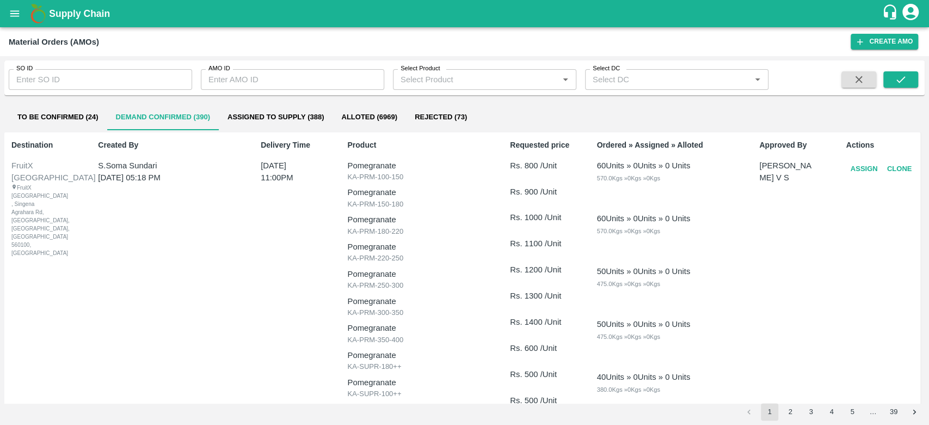
click at [60, 120] on button "To Be Confirmed (24)" at bounding box center [58, 117] width 99 height 26
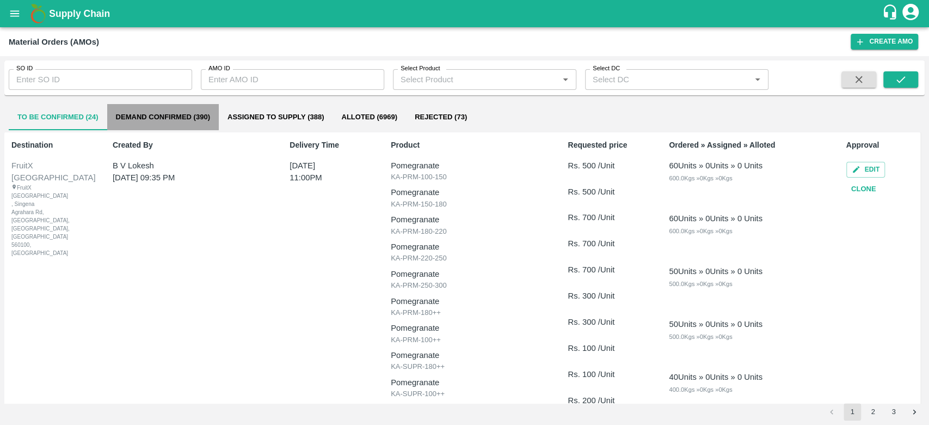
click at [175, 111] on button "Demand Confirmed (390)" at bounding box center [163, 117] width 112 height 26
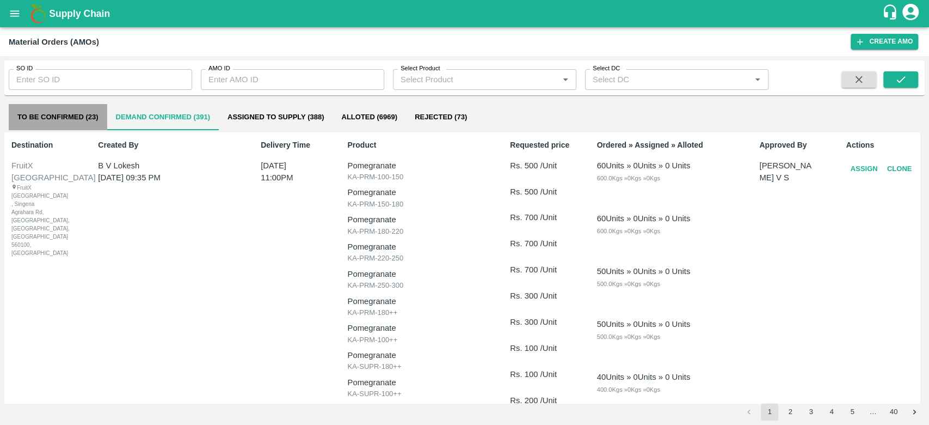
click at [47, 115] on button "To Be Confirmed (23)" at bounding box center [58, 117] width 99 height 26
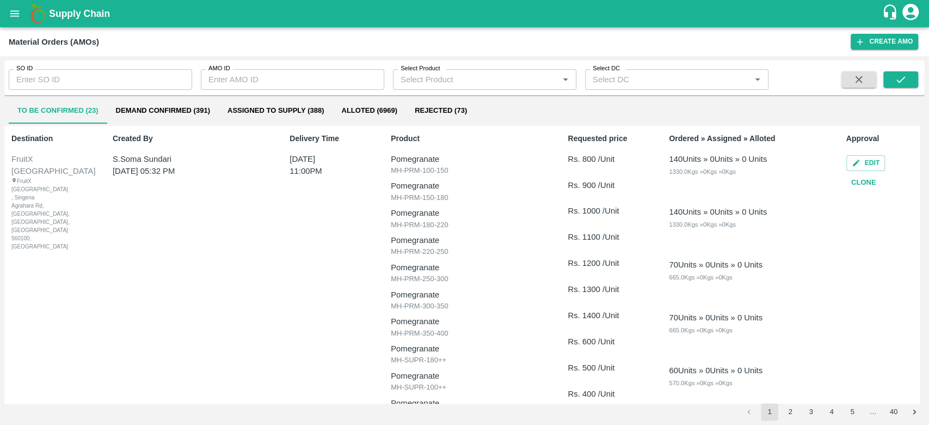
scroll to position [11, 0]
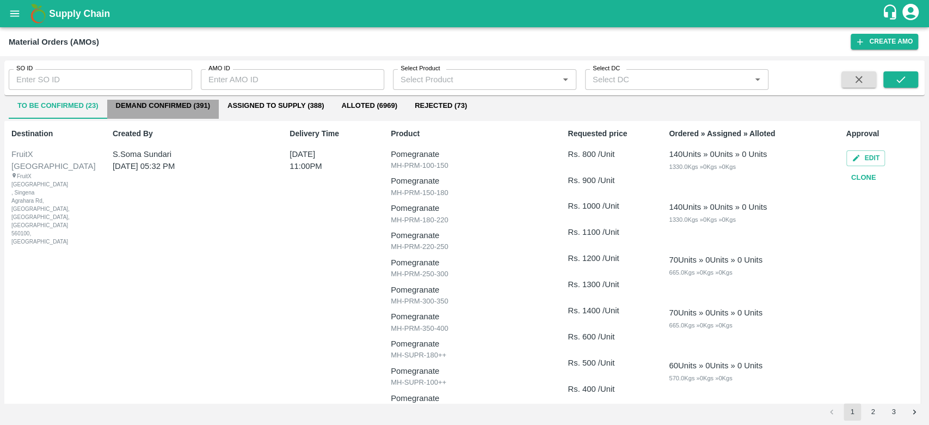
click at [192, 118] on button "Demand Confirmed (391)" at bounding box center [163, 106] width 112 height 26
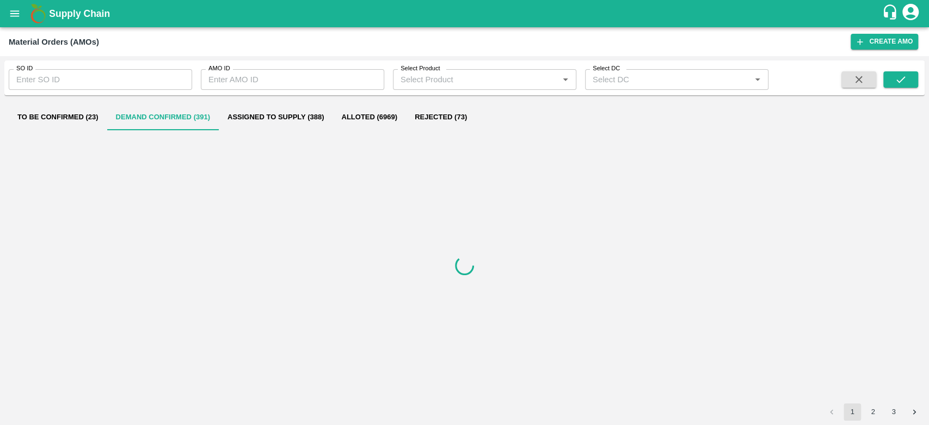
scroll to position [0, 0]
